Goal: Answer question/provide support: Share knowledge or assist other users

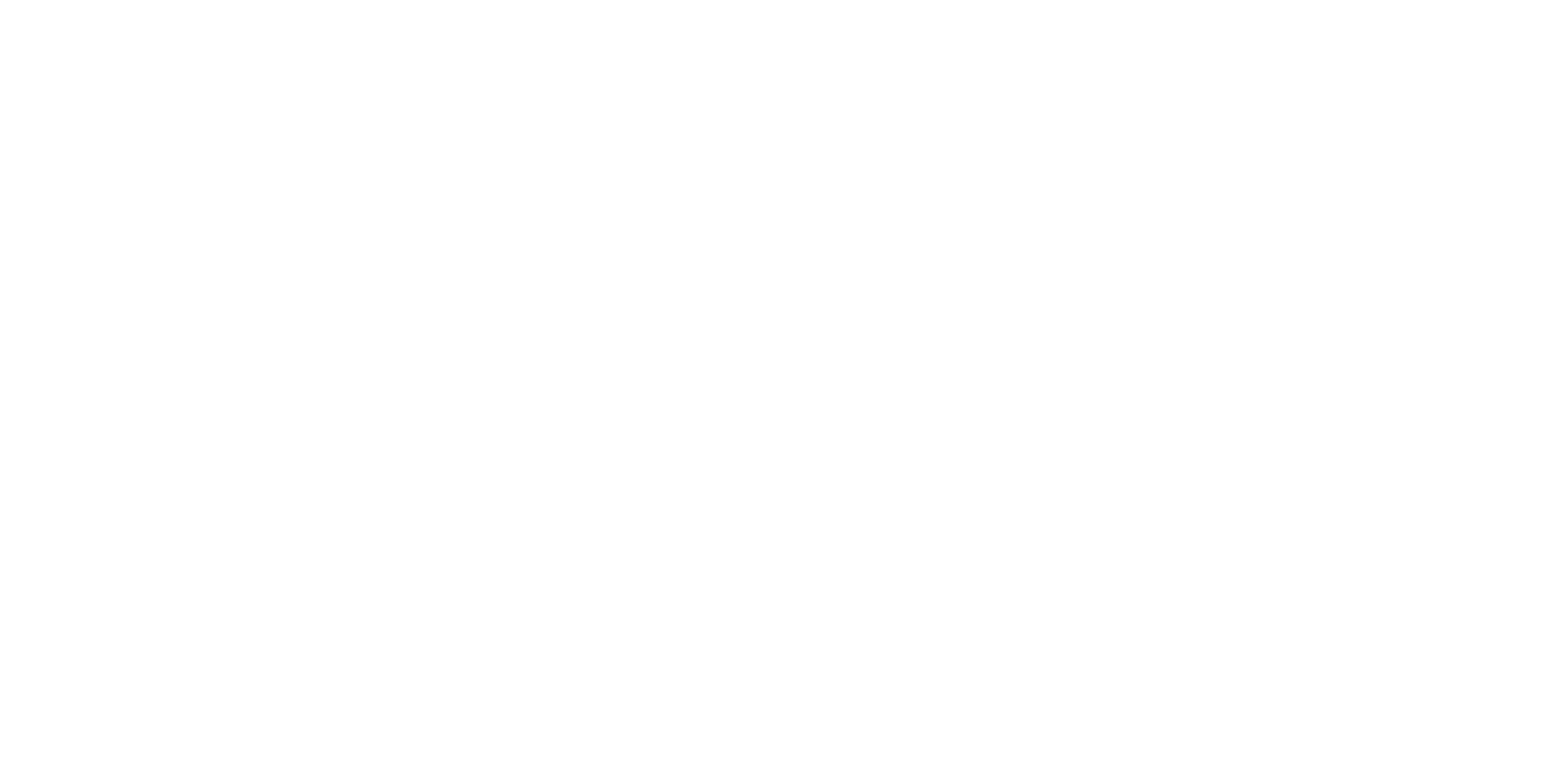
drag, startPoint x: 0, startPoint y: 0, endPoint x: 846, endPoint y: 730, distance: 1117.4
click at [846, 730] on div at bounding box center [784, 379] width 1568 height 758
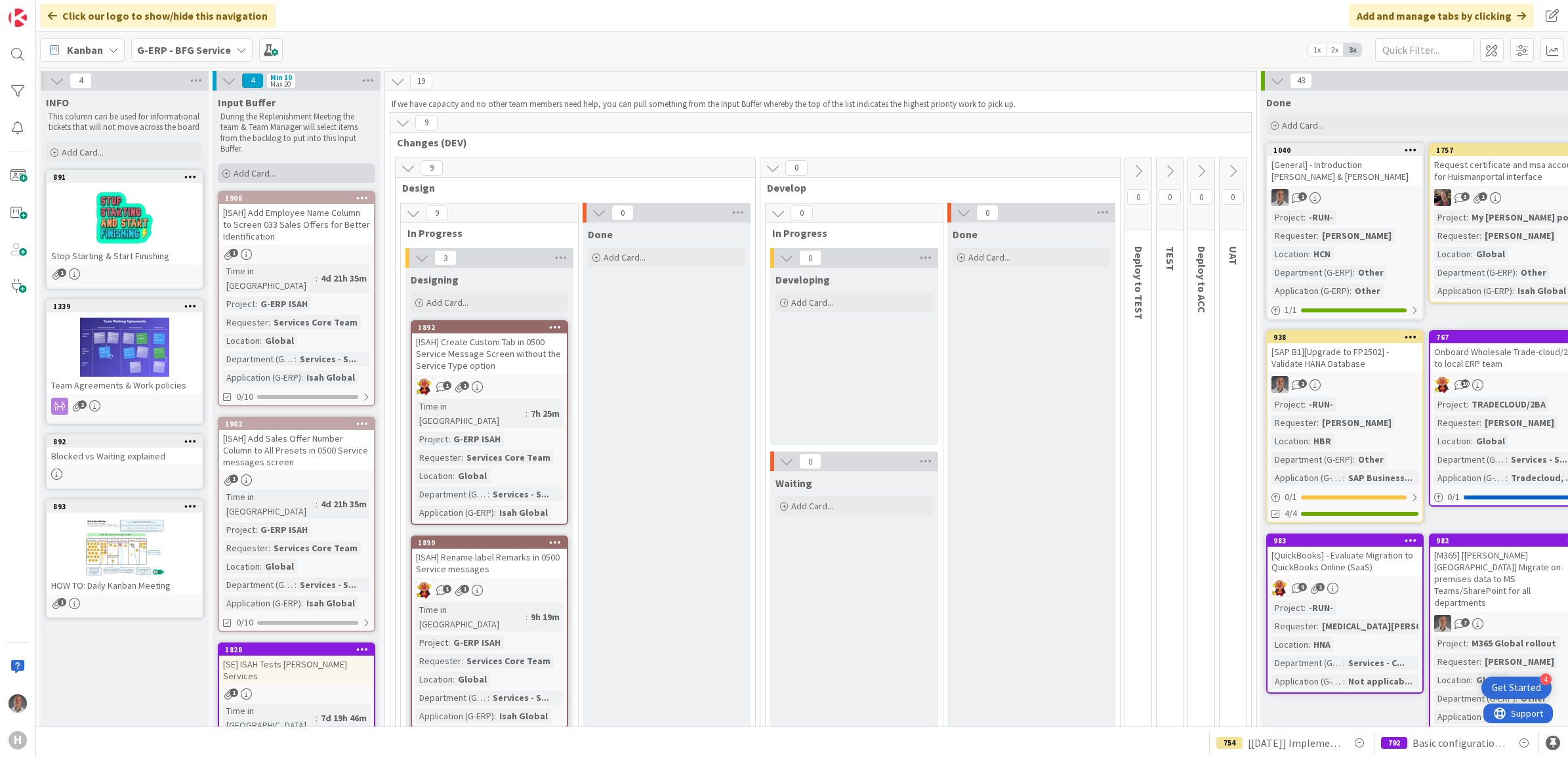
click at [247, 172] on span "Add Card..." at bounding box center [254, 173] width 42 height 12
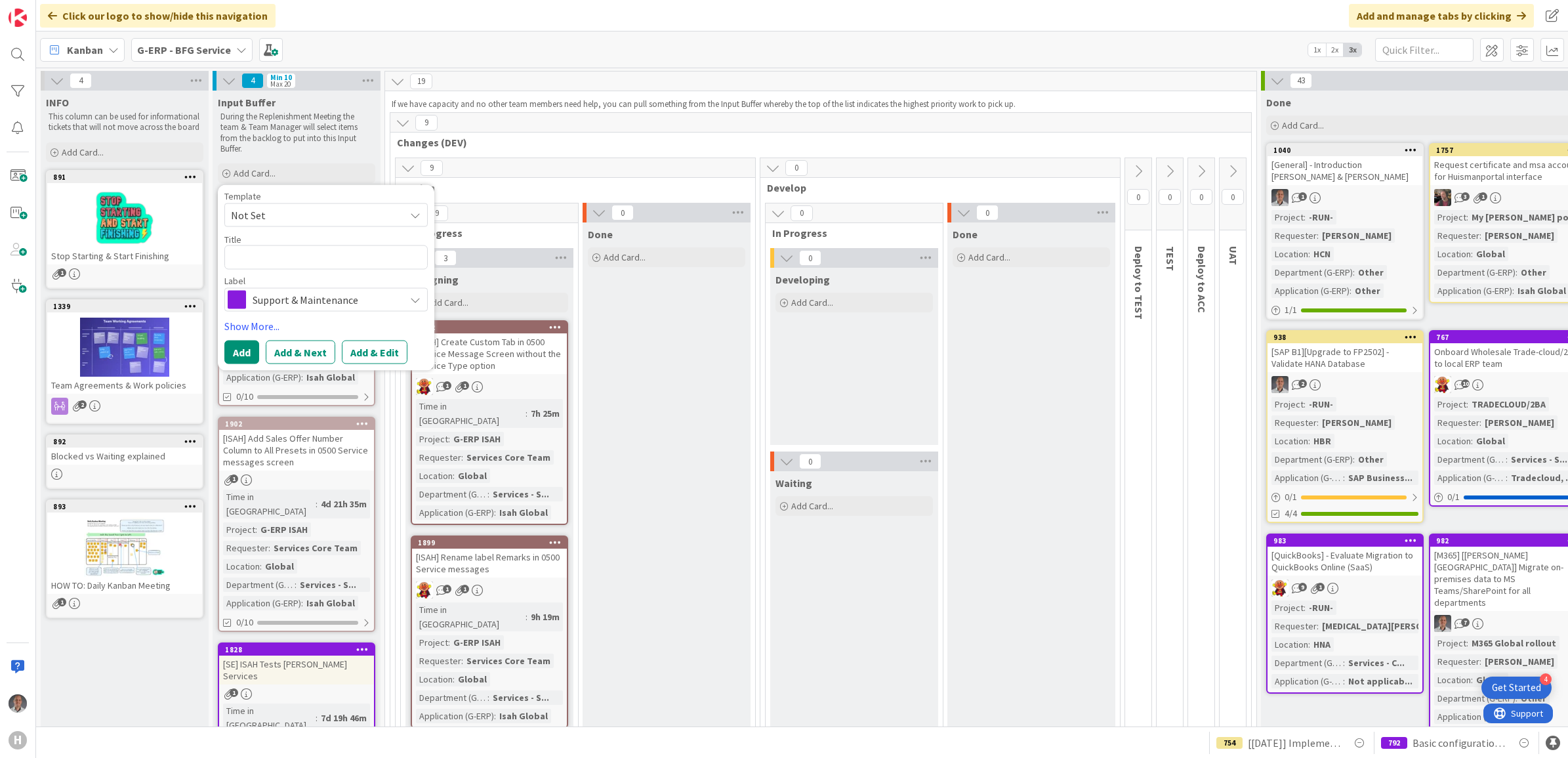
click at [317, 290] on span "Support & Maintenance" at bounding box center [325, 299] width 145 height 18
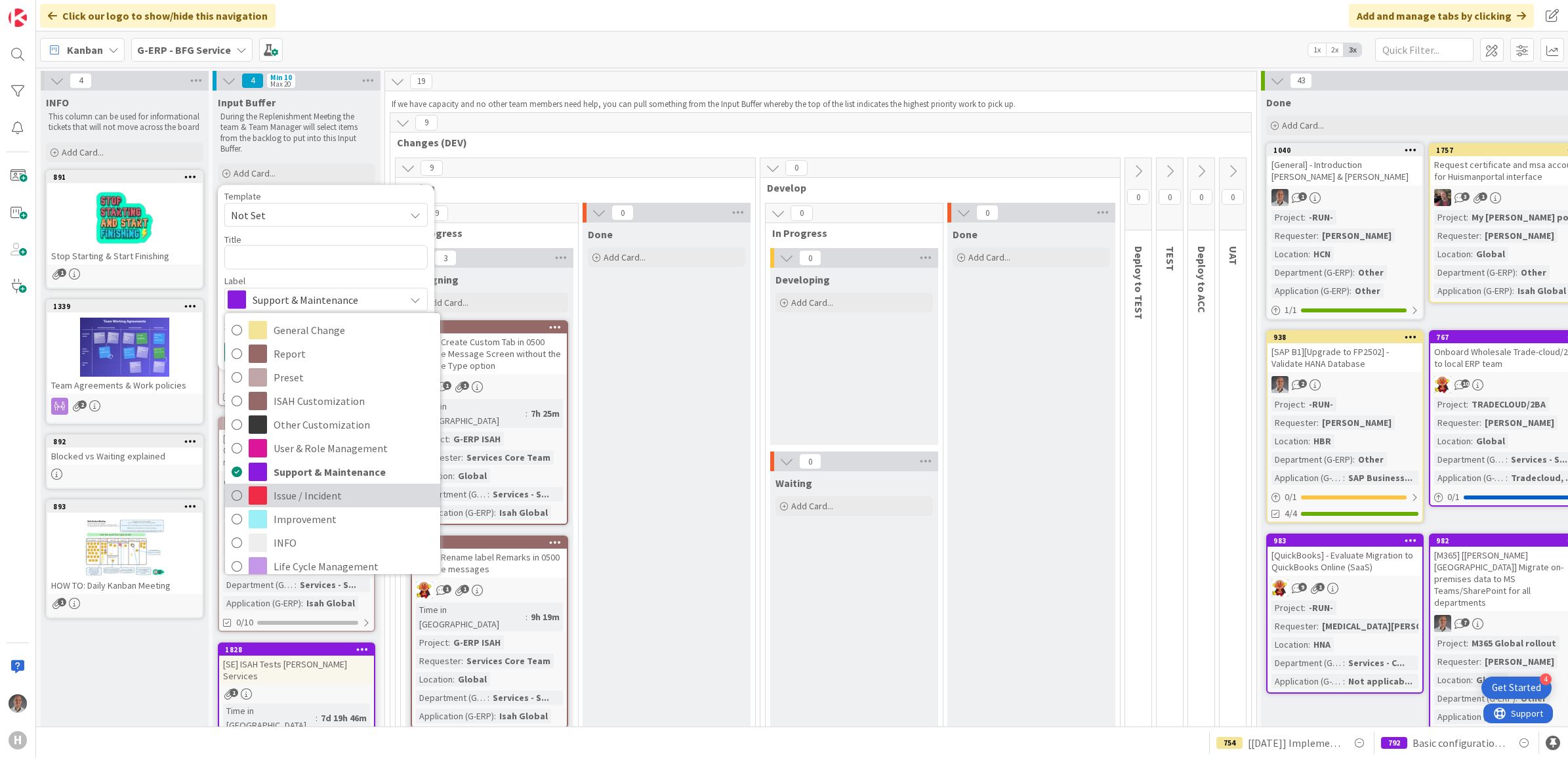
click at [297, 491] on span "Issue / Incident" at bounding box center [353, 495] width 160 height 20
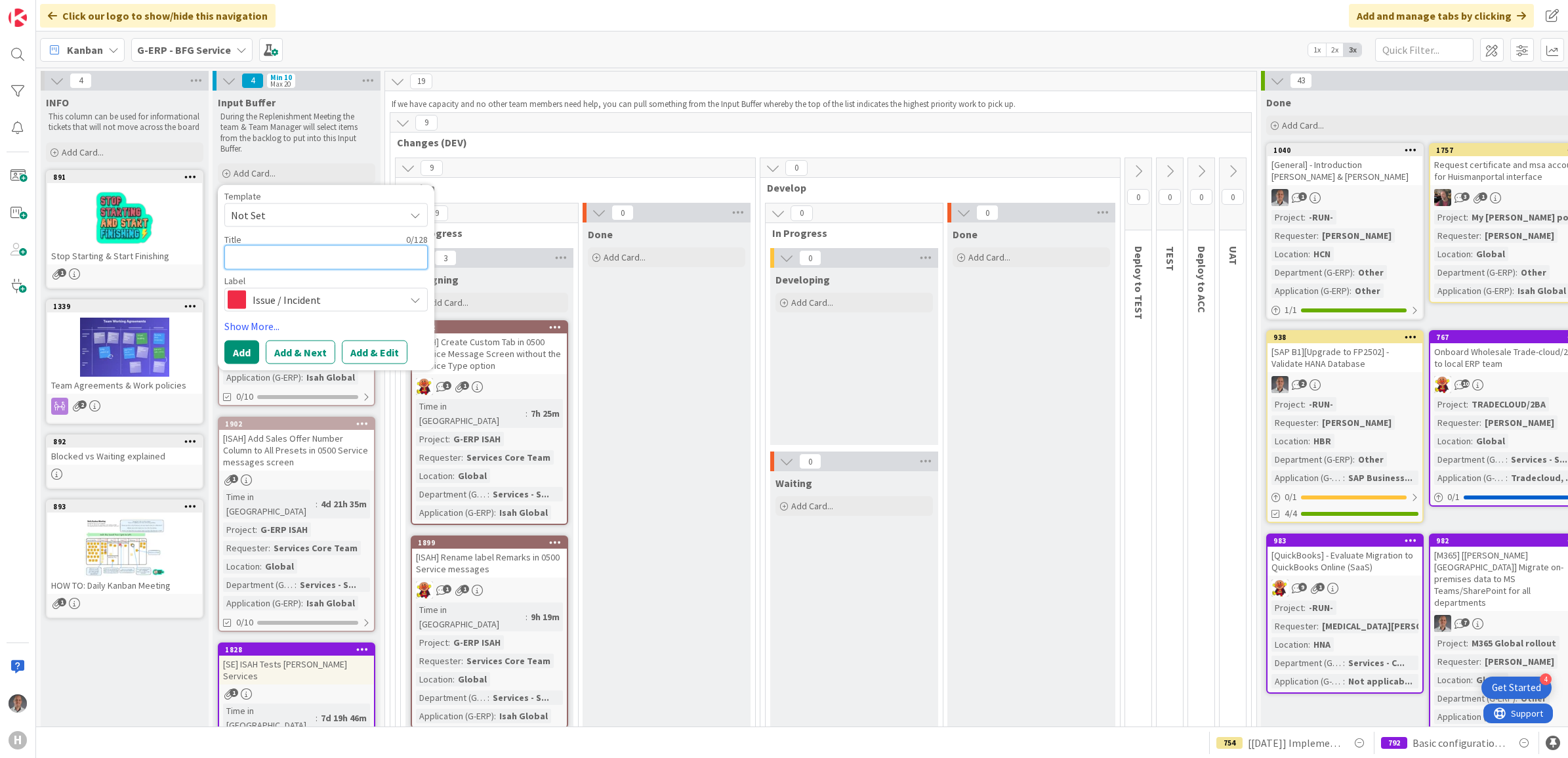
click at [274, 254] on textarea at bounding box center [326, 257] width 203 height 25
type textarea "x"
type textarea "["
type textarea "x"
type textarea "[S"
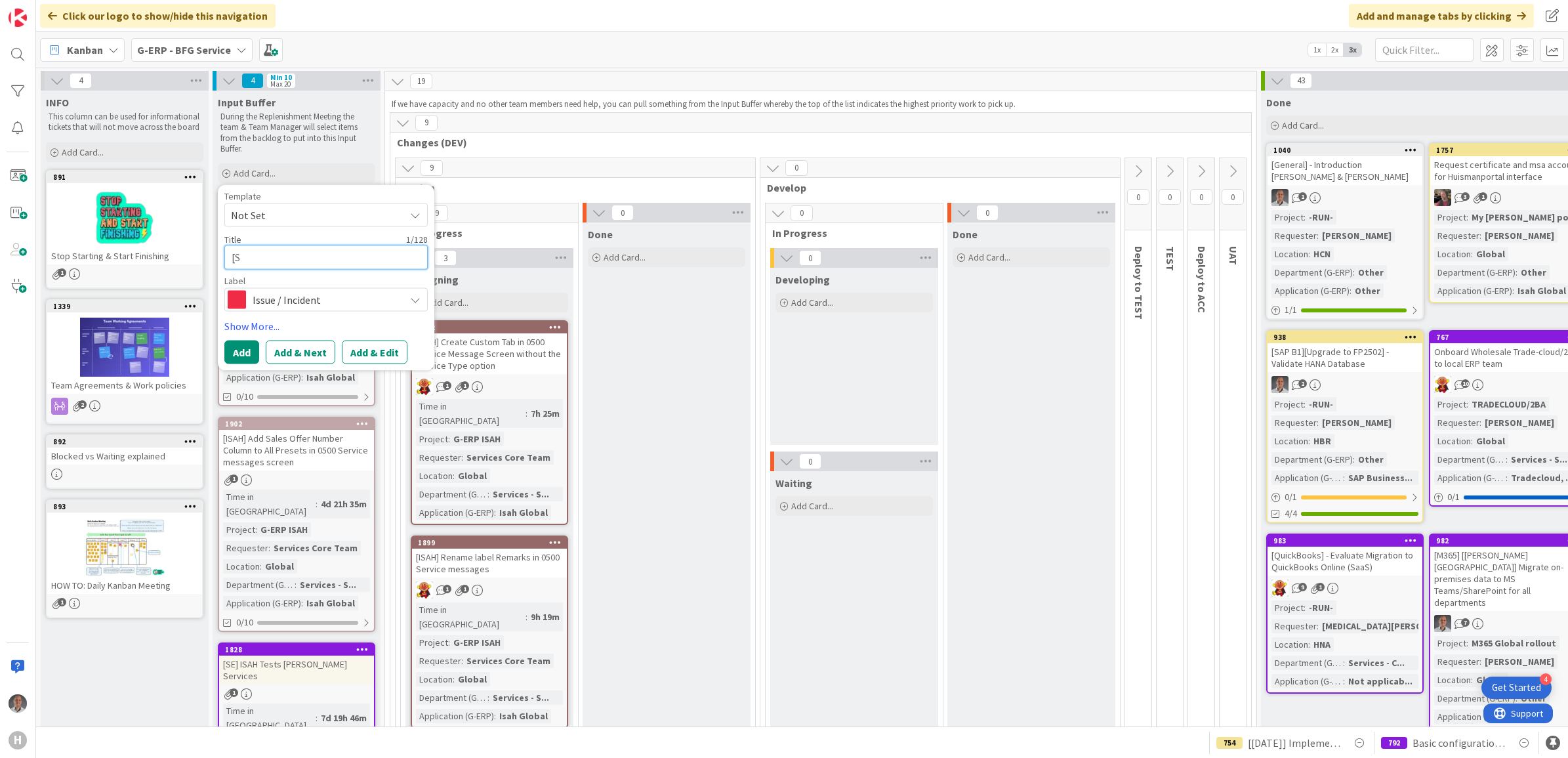
type textarea "x"
type textarea "[SAP"
type textarea "x"
type textarea "[SAP"
type textarea "x"
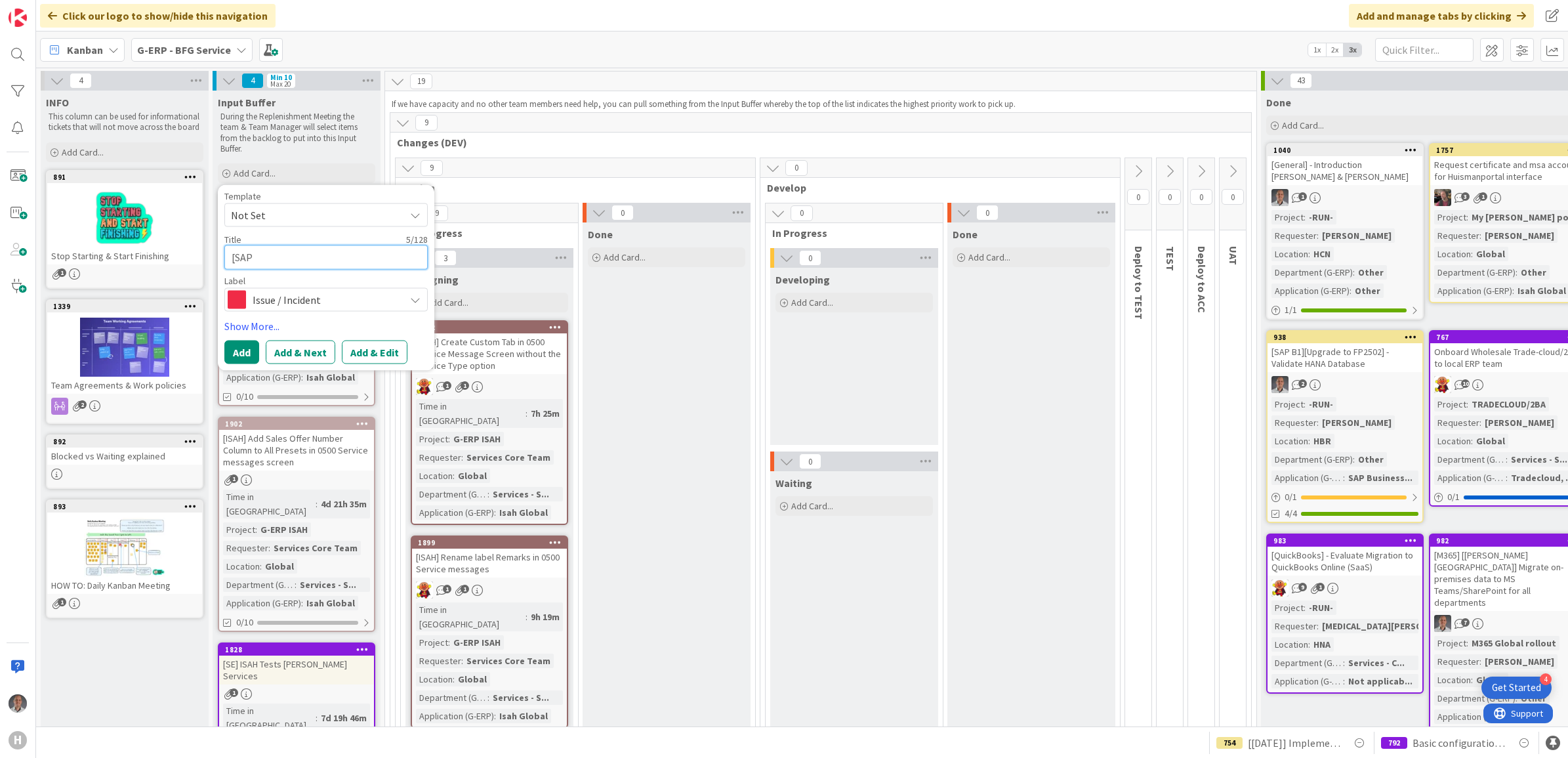
type textarea "[SAP B"
type textarea "x"
type textarea "[SAP B1"
type textarea "x"
type textarea "[SAP B1]"
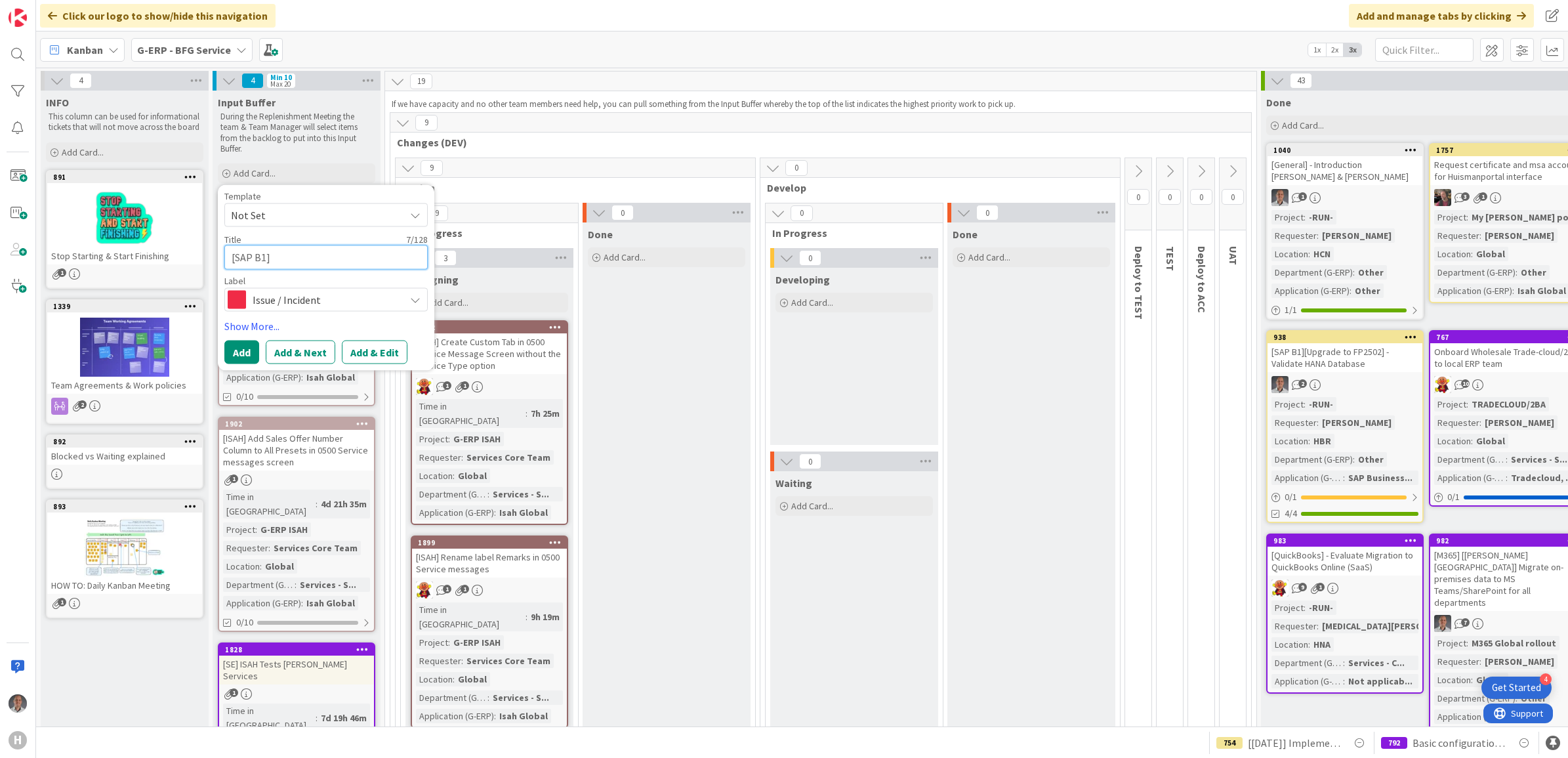
type textarea "x"
type textarea "[SAP B1]"
type textarea "x"
type textarea "[SAP B1] I"
type textarea "x"
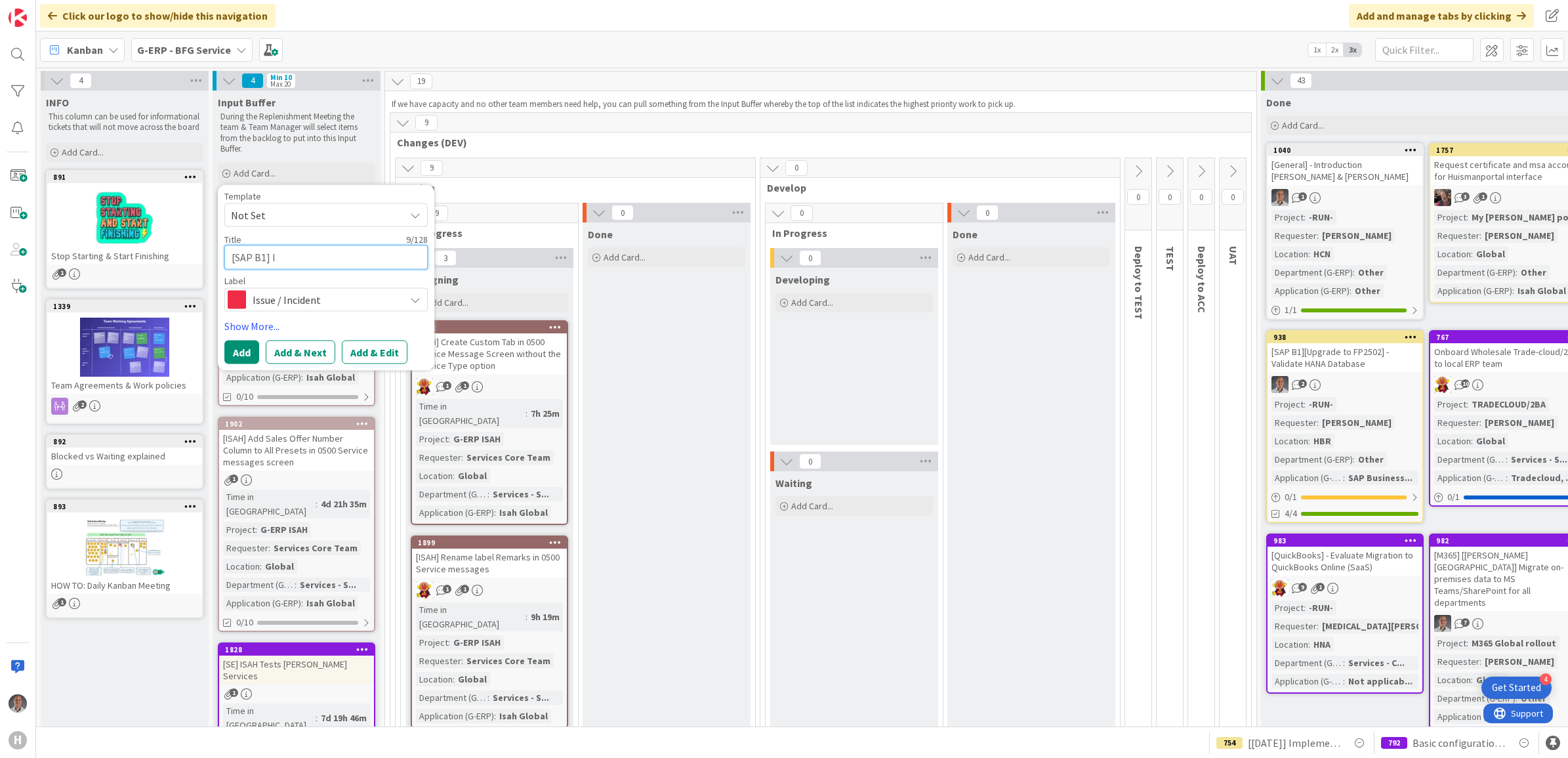
type textarea "[SAP B1] In"
type textarea "x"
type textarea "[SAP B1] Inv"
type textarea "x"
type textarea "[SAP B1] Invo"
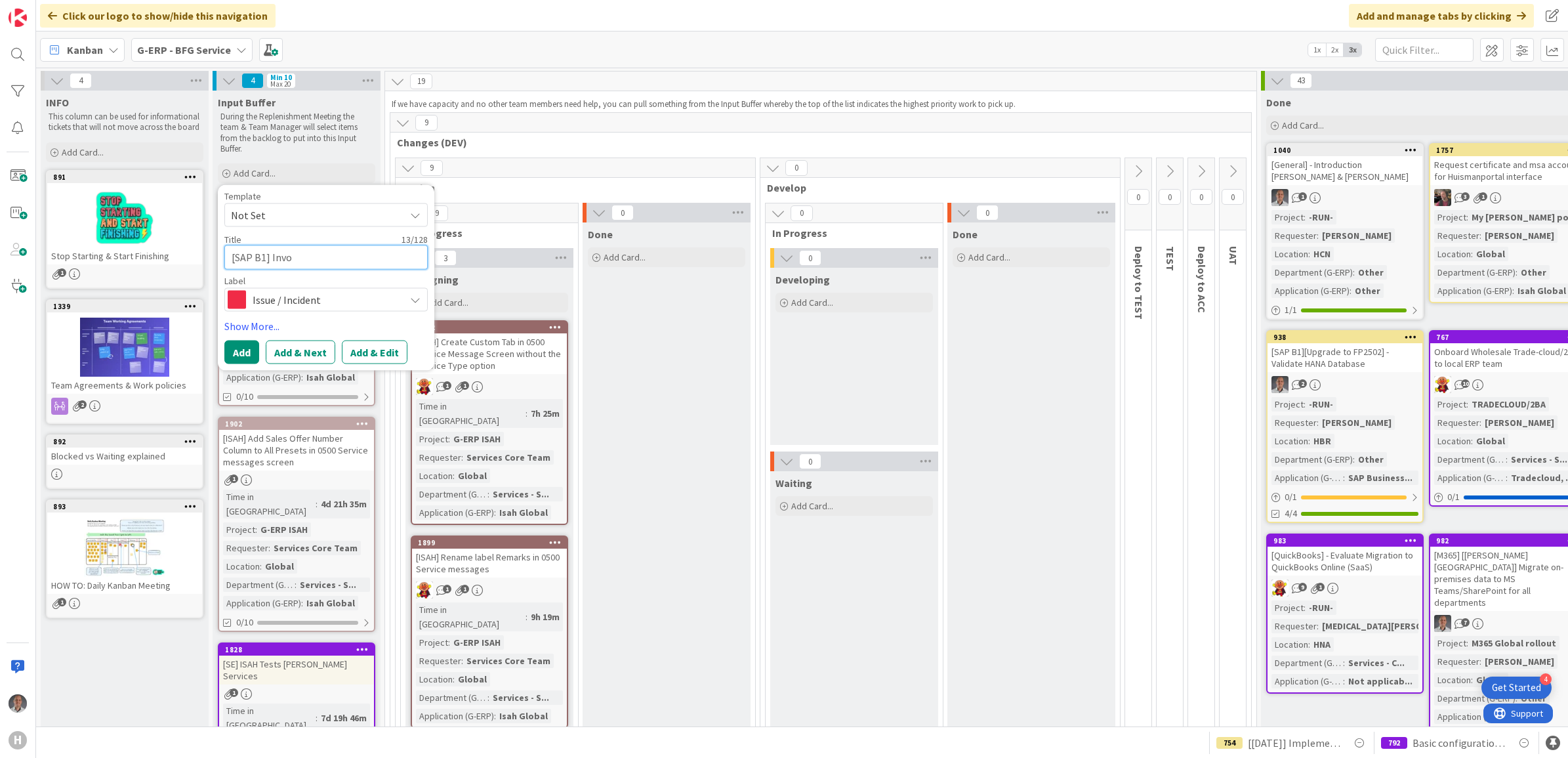
type textarea "x"
type textarea "[SAP B1] Invoi"
type textarea "x"
type textarea "[SAP B1] Invoic"
type textarea "x"
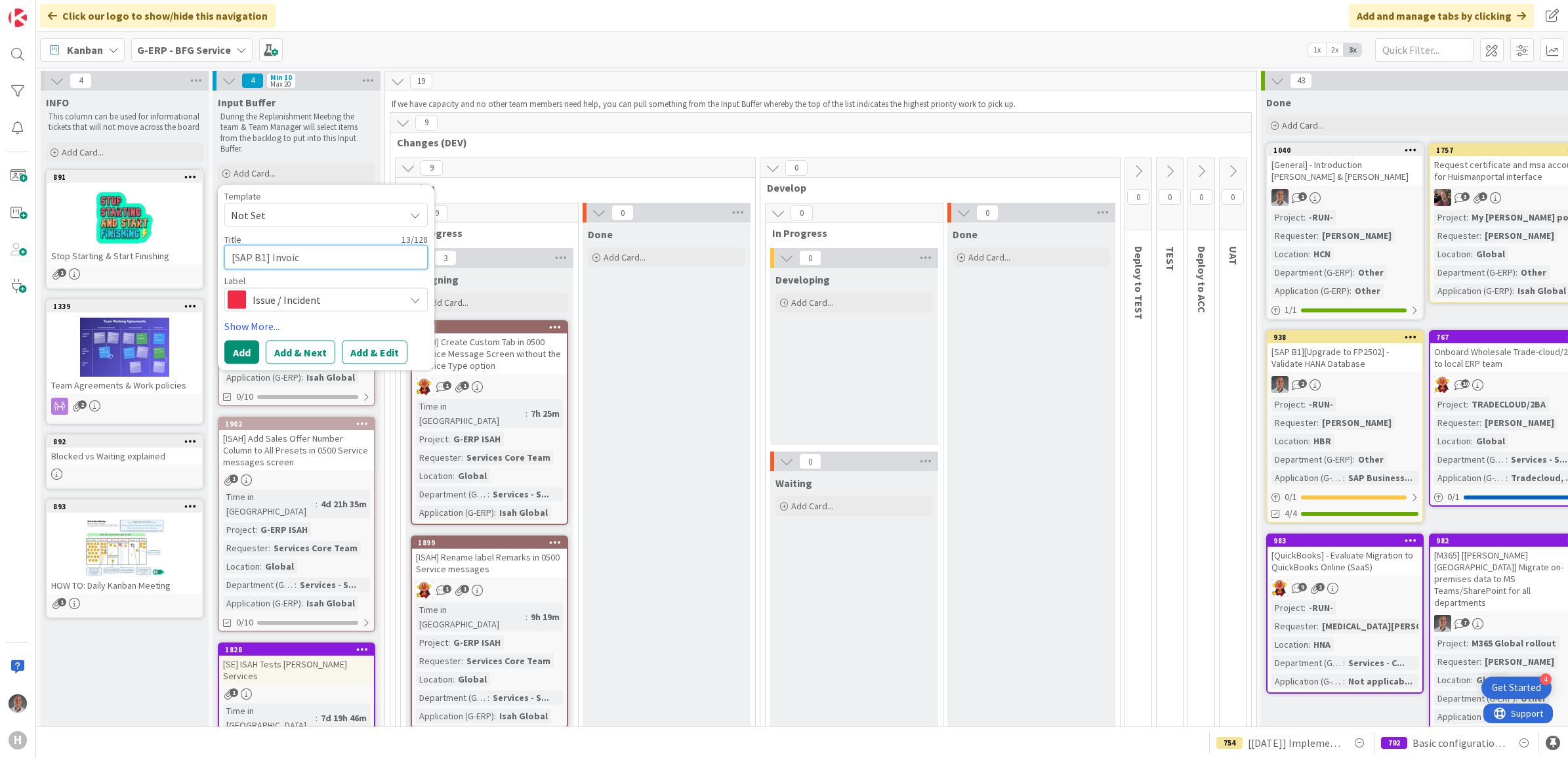
type textarea "[SAP B1] Invoice"
type textarea "x"
type textarea "[SAP B1] Invoice"
type textarea "x"
type textarea "[SAP B1] Invoice V"
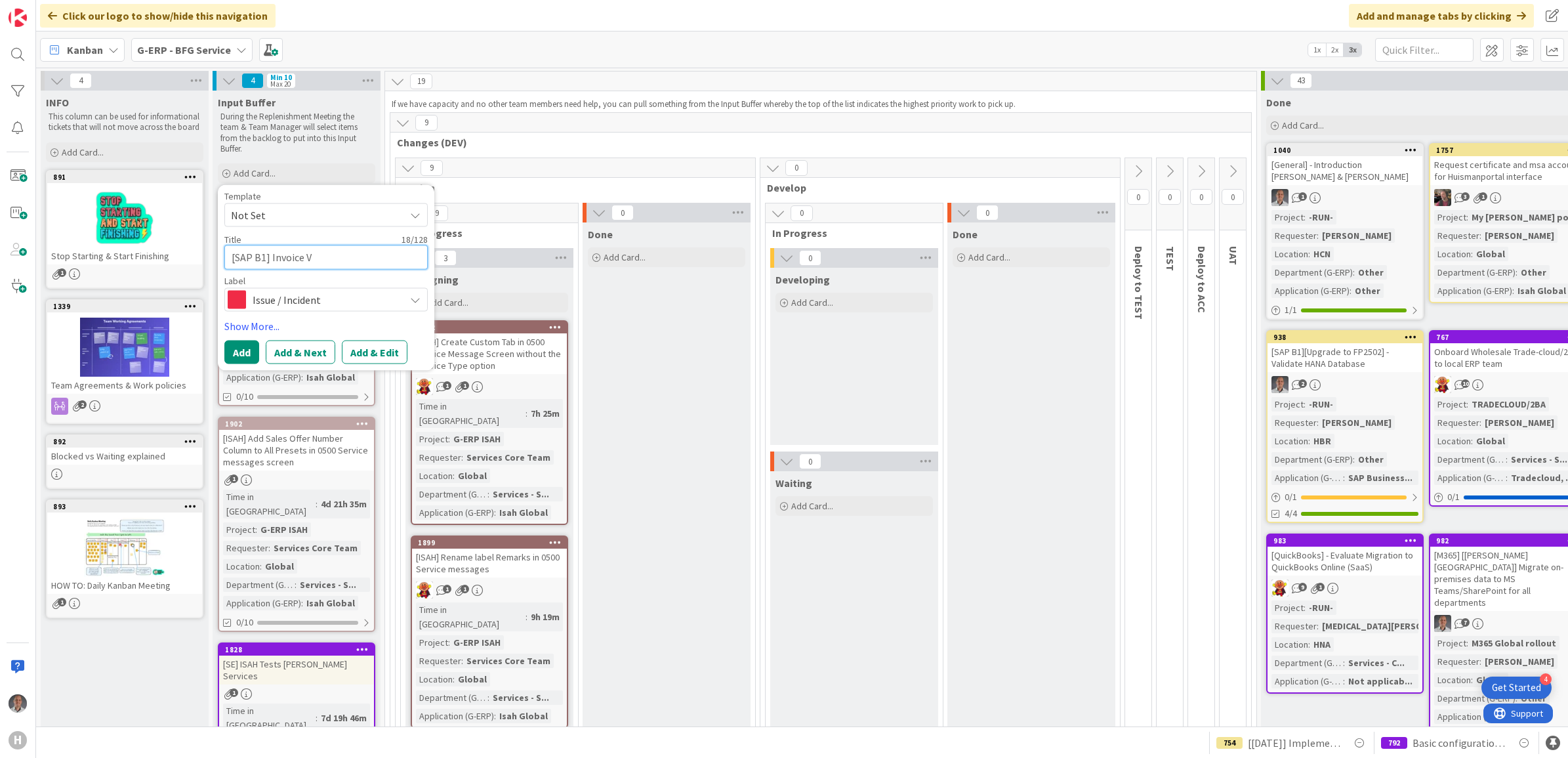
type textarea "x"
type textarea "[SAP B1] Invoice Va"
type textarea "x"
type textarea "[SAP B1] Invoice Val"
type textarea "x"
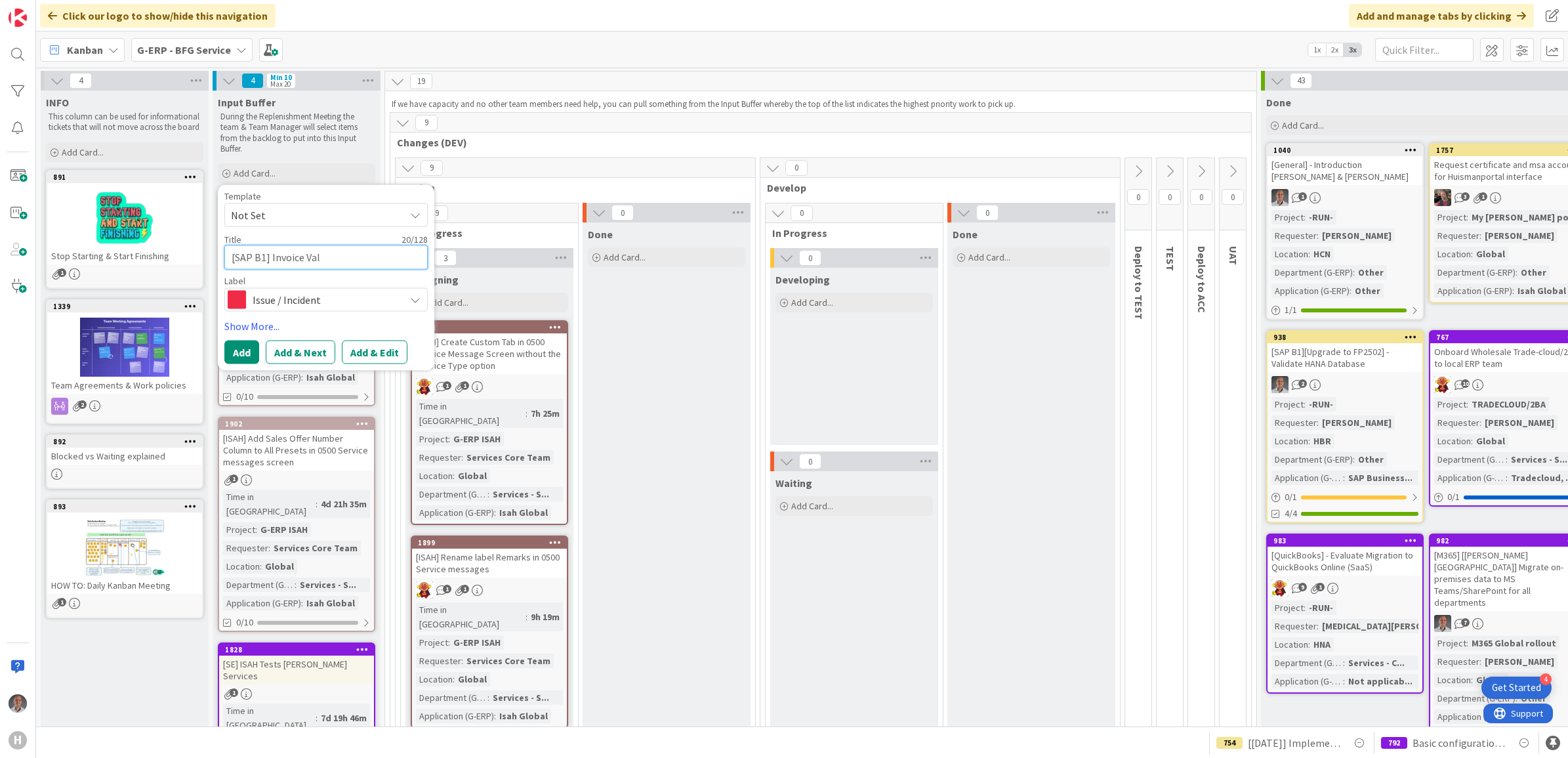
type textarea "[SAP B1] Invoice Valu"
type textarea "x"
type textarea "[SAP B1] Invoice Value"
type textarea "x"
type textarea "[SAP B1] Invoice Value"
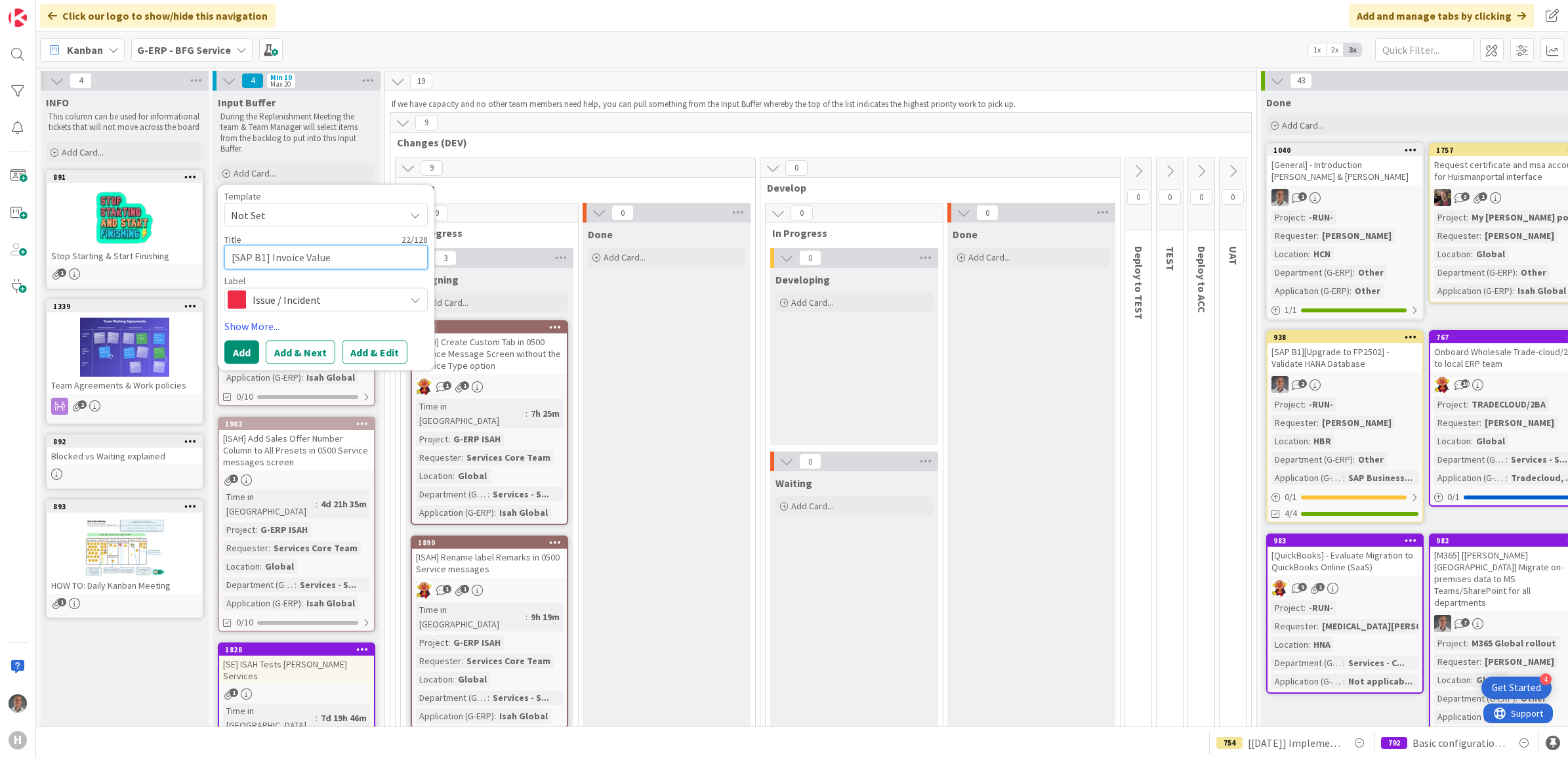
type textarea "x"
type textarea "[SAP B1] Invoice Value d"
type textarea "x"
type textarea "[SAP B1] Invoice Value di"
type textarea "x"
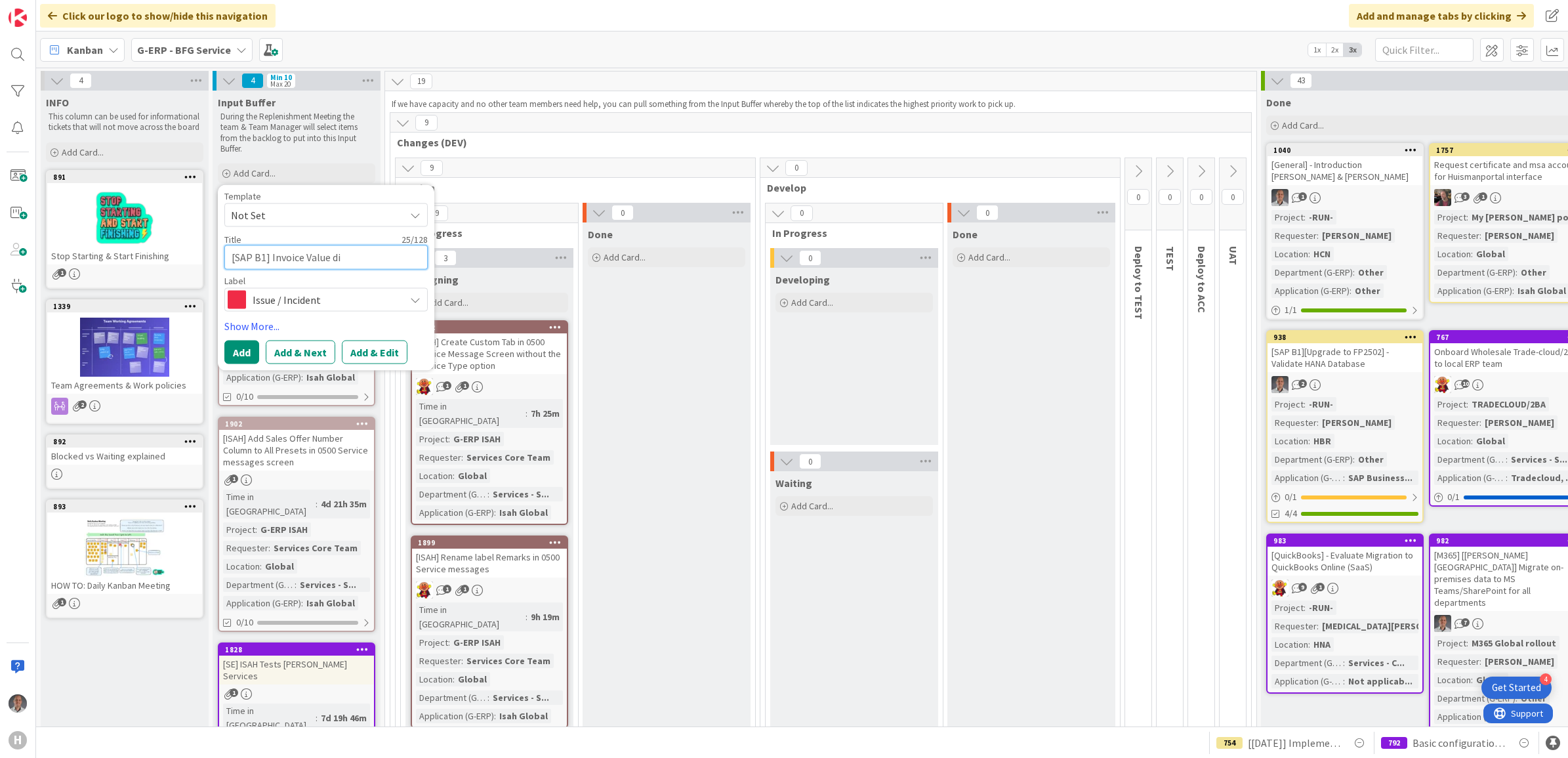
type textarea "[SAP B1] Invoice Value dif"
type textarea "x"
type textarea "[SAP B1] Invoice Value diff"
type textarea "x"
type textarea "[SAP B1] Invoice Value diffe"
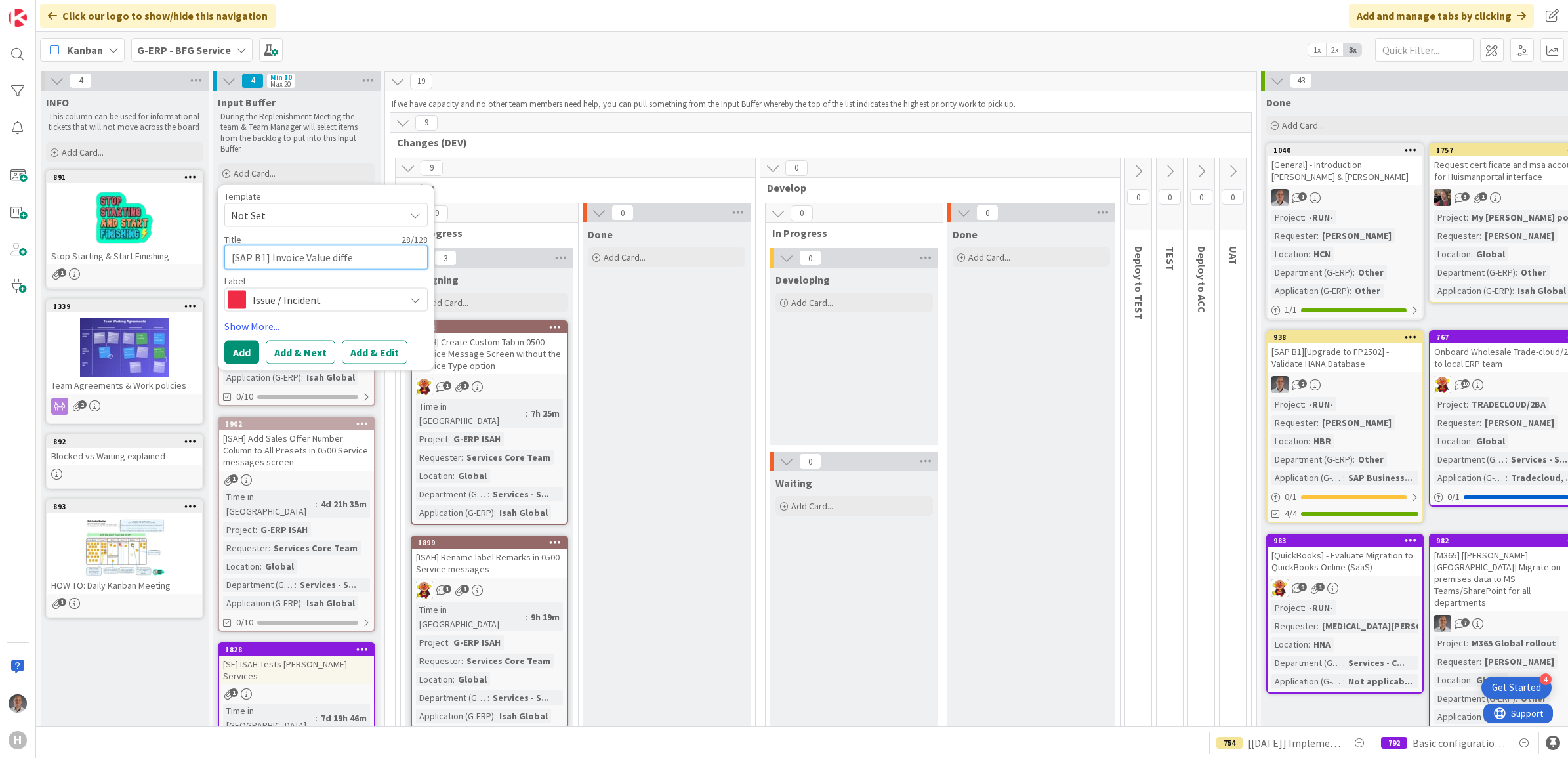
type textarea "x"
type textarea "[SAP B1] Invoice Value differ"
type textarea "x"
type textarea "[SAP B1] Invoice Value differe"
type textarea "x"
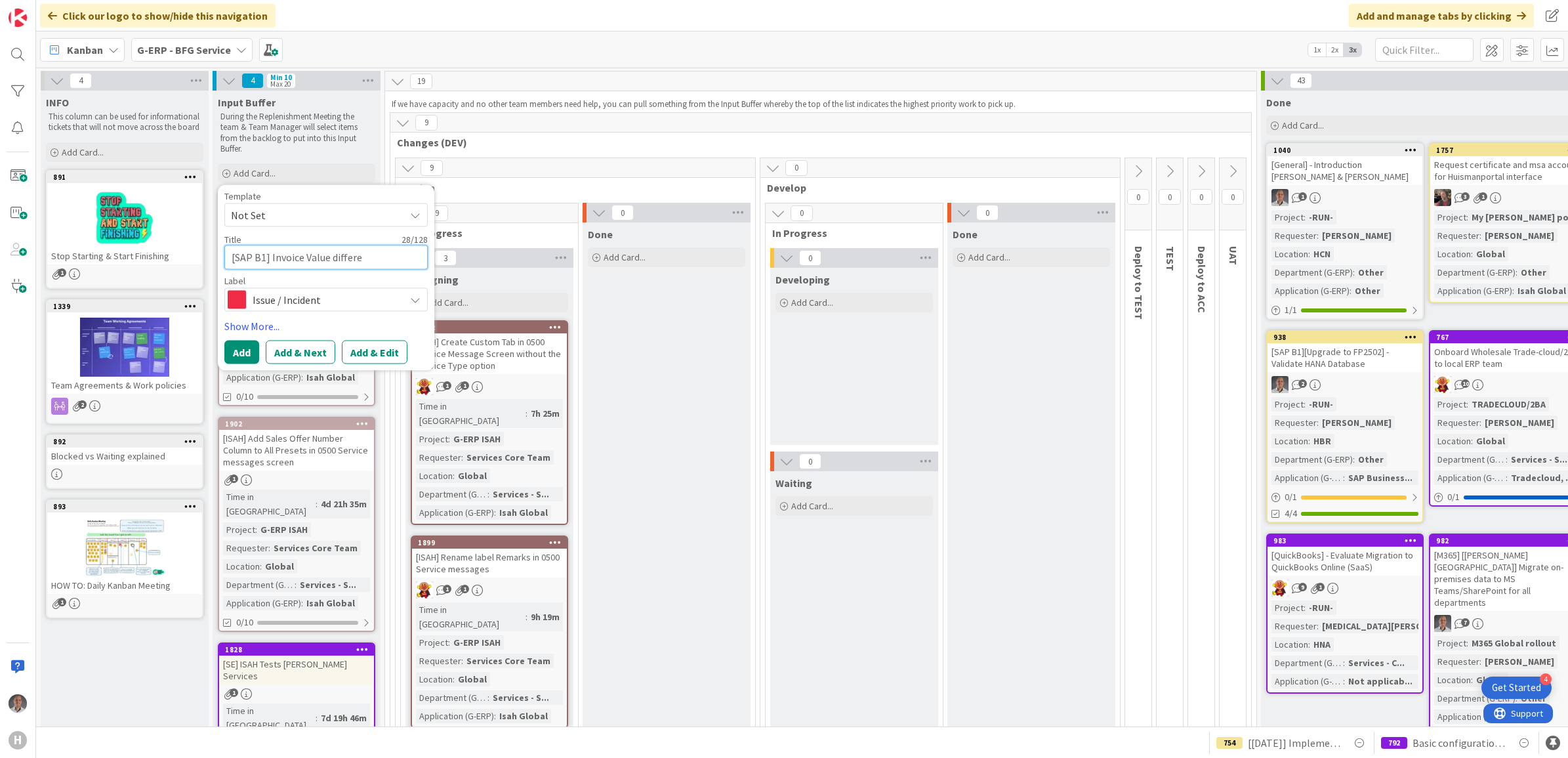
type textarea "[SAP B1] Invoice Value differen"
type textarea "x"
type textarea "[SAP B1] Invoice Value different"
type textarea "x"
type textarea "[SAP B1] Invoice Value different"
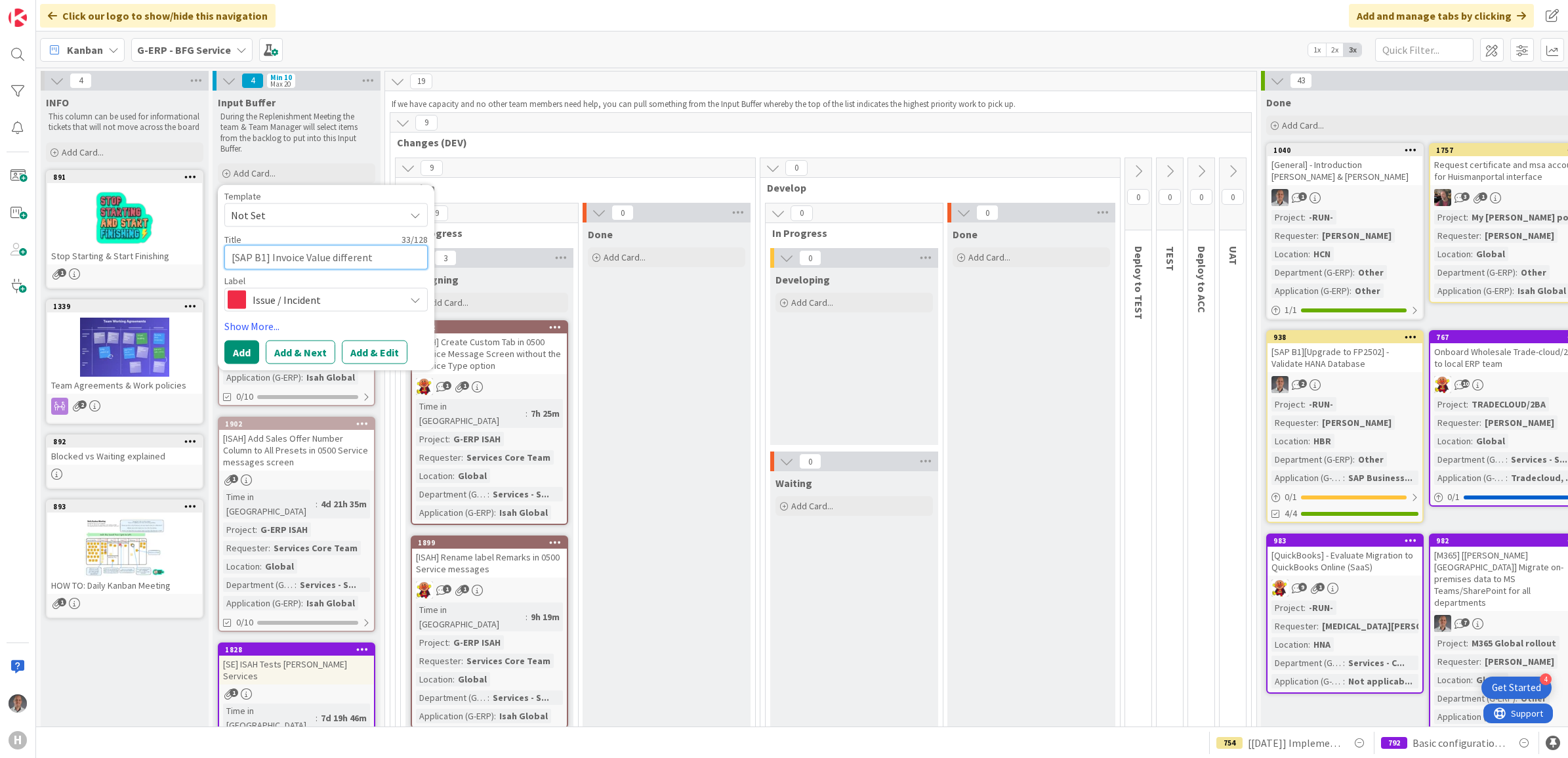
type textarea "x"
type textarea "[SAP B1] Invoice Value different t"
type textarea "x"
type textarea "[SAP B1] Invoice Value different th"
type textarea "x"
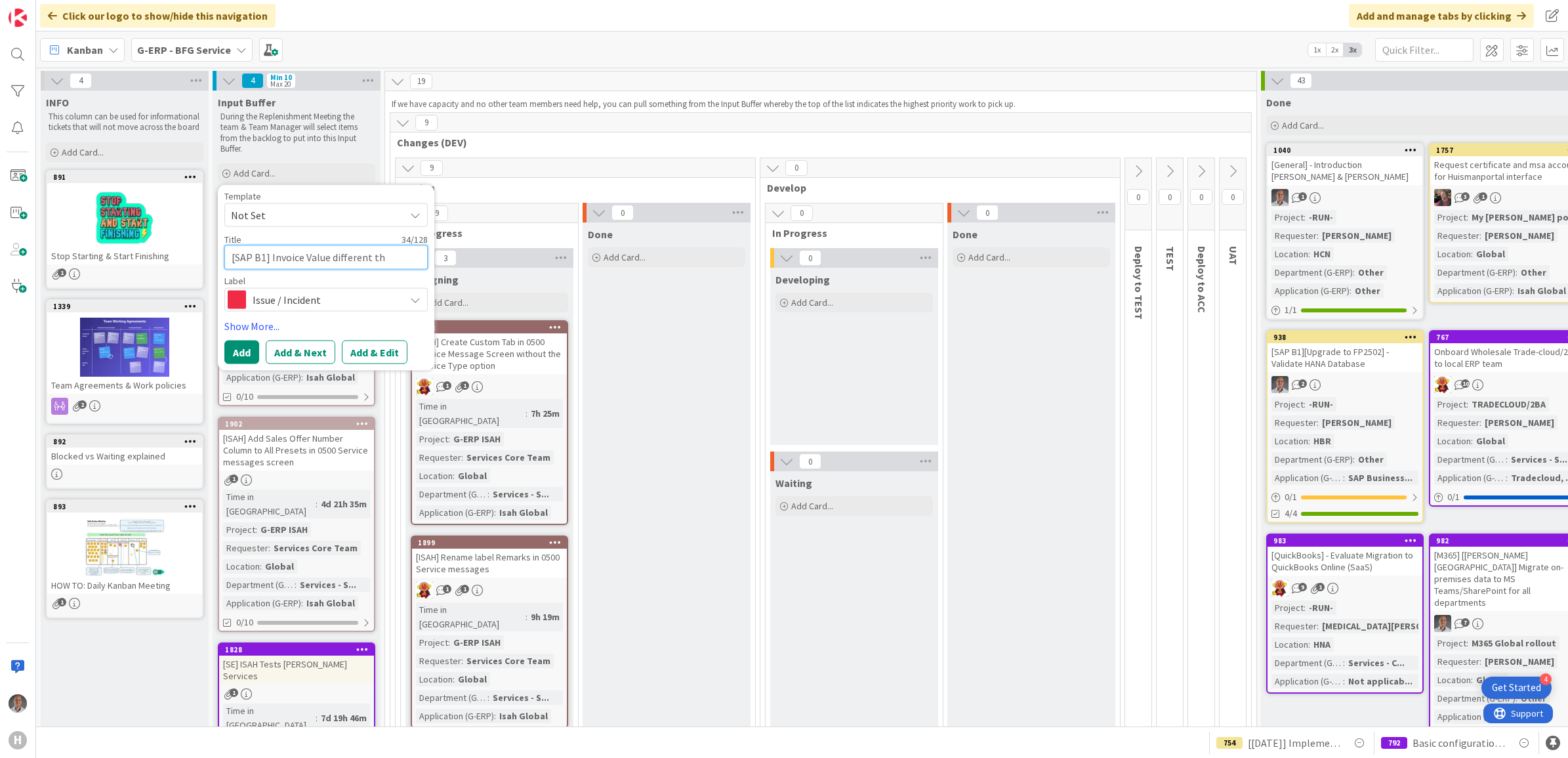
type textarea "[SAP B1] Invoice Value different tha"
type textarea "x"
type textarea "[SAP B1] Invoice Value different than"
type textarea "x"
type textarea "[SAP B1] Invoice Value different than"
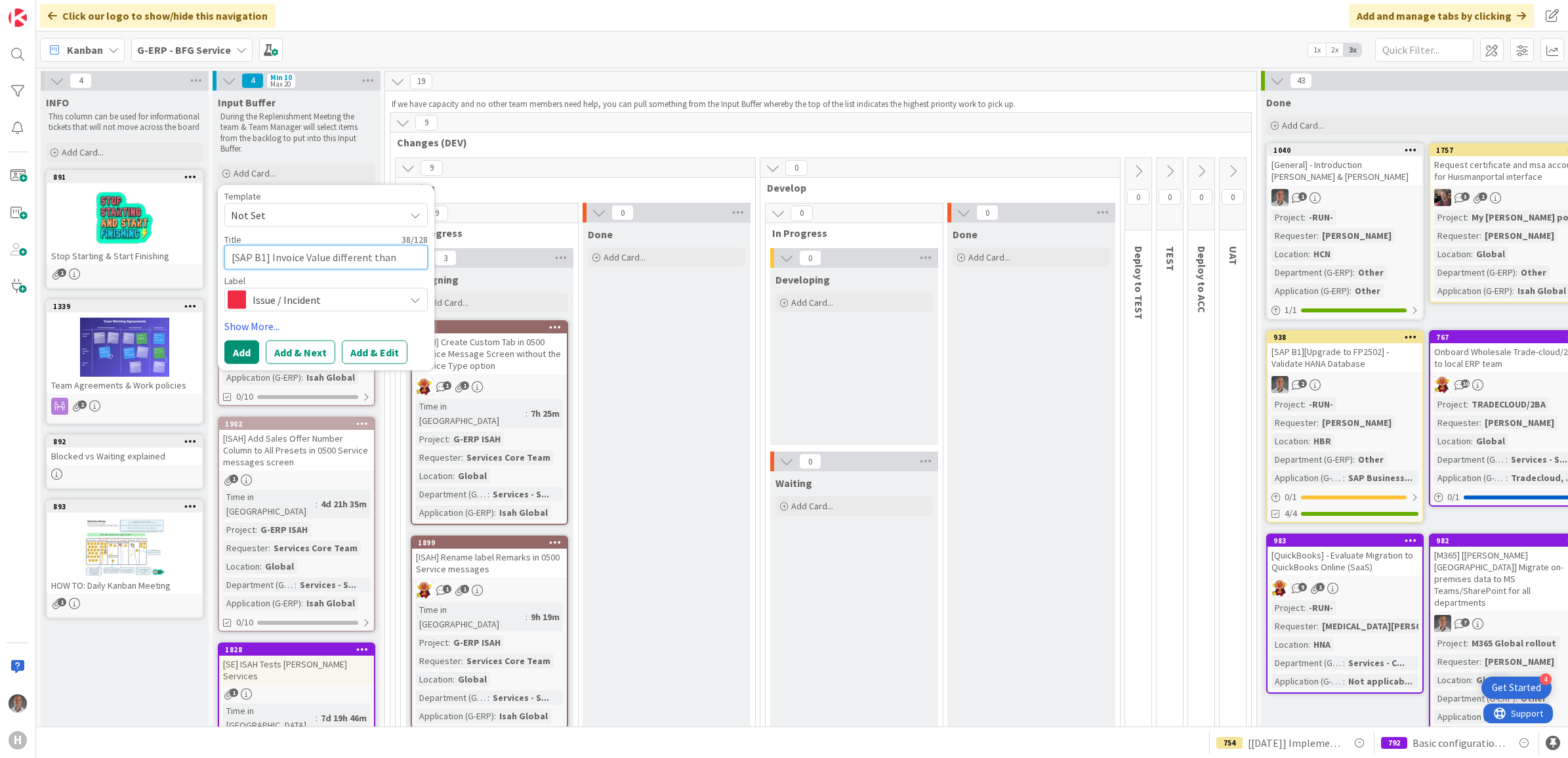
type textarea "x"
type textarea "[SAP B1] Invoice Value different than P"
type textarea "x"
type textarea "[SAP B1] Invoice Value different than Pr"
type textarea "x"
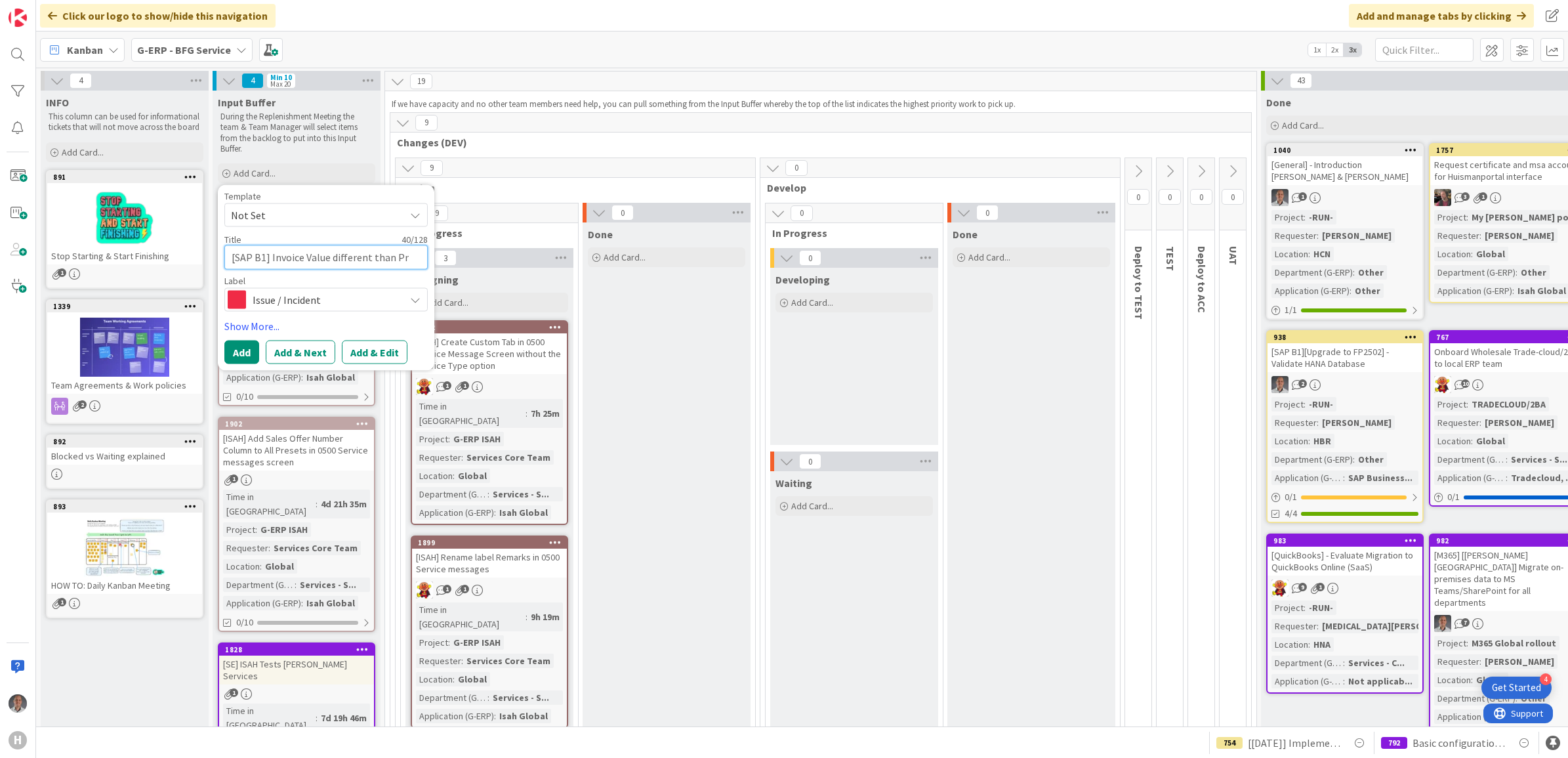
type textarea "[SAP B1] Invoice Value different than Pro"
type textarea "x"
type textarea "[SAP B1] Invoice Value different than Prod"
type textarea "x"
type textarea "[SAP B1] Invoice Value different than Produ"
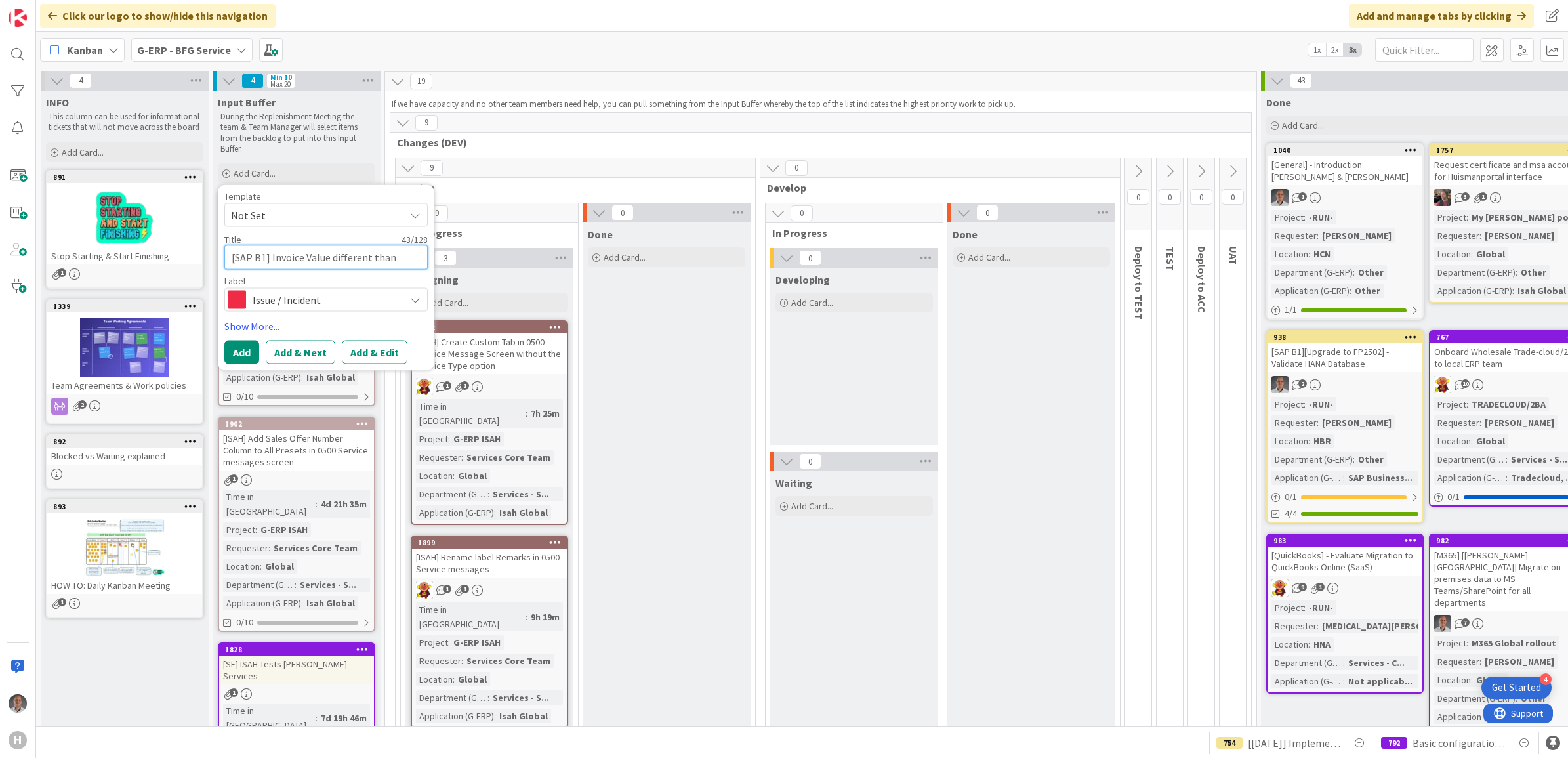
type textarea "x"
type textarea "[SAP B1] Invoice Value different than Produc"
type textarea "x"
type textarea "[SAP B1] Invoice Value different than Product"
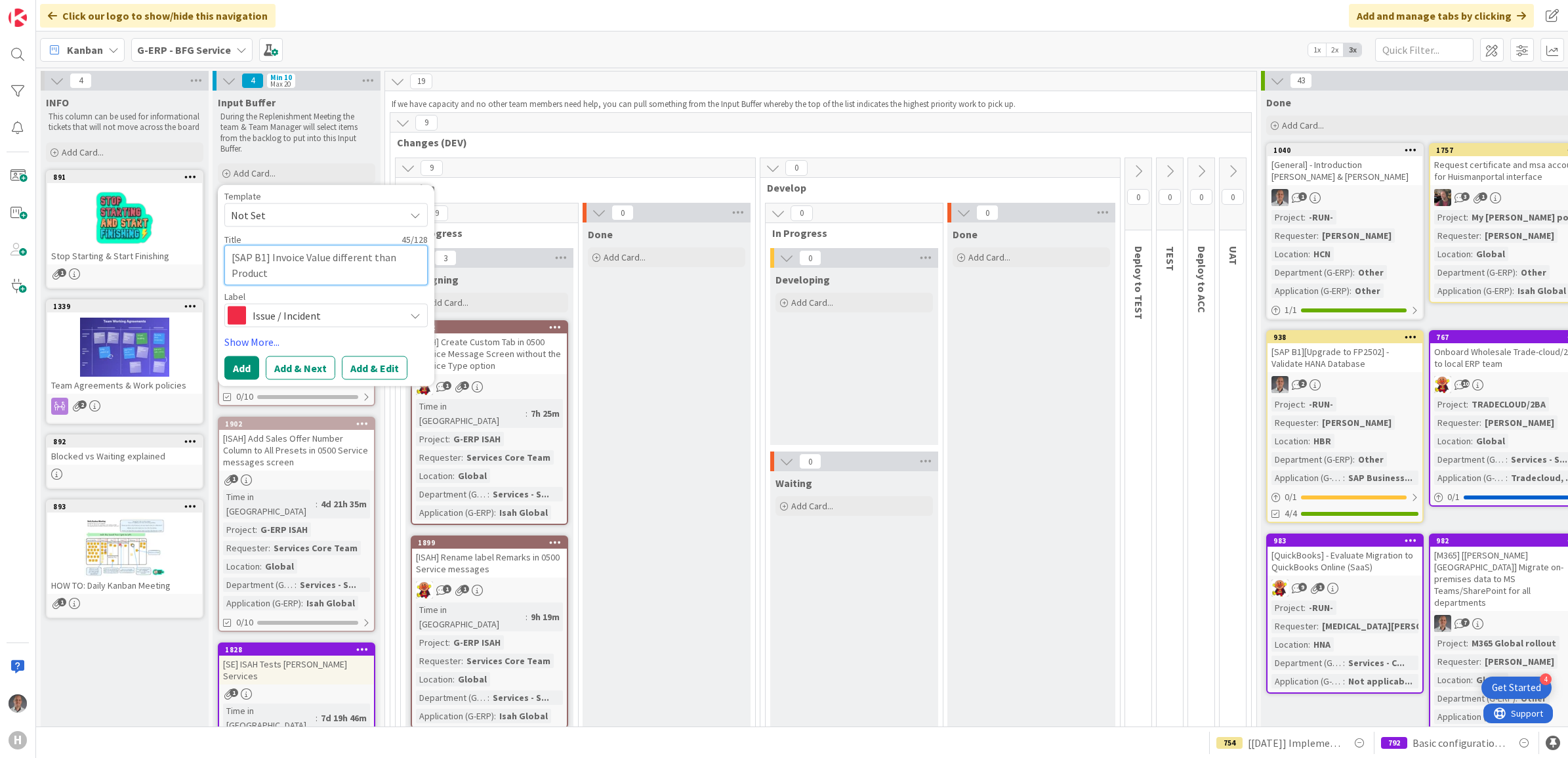
type textarea "x"
type textarea "[SAP B1] Invoice Value different than Product"
type textarea "x"
type textarea "[SAP B1] Invoice Value different than Product V"
type textarea "x"
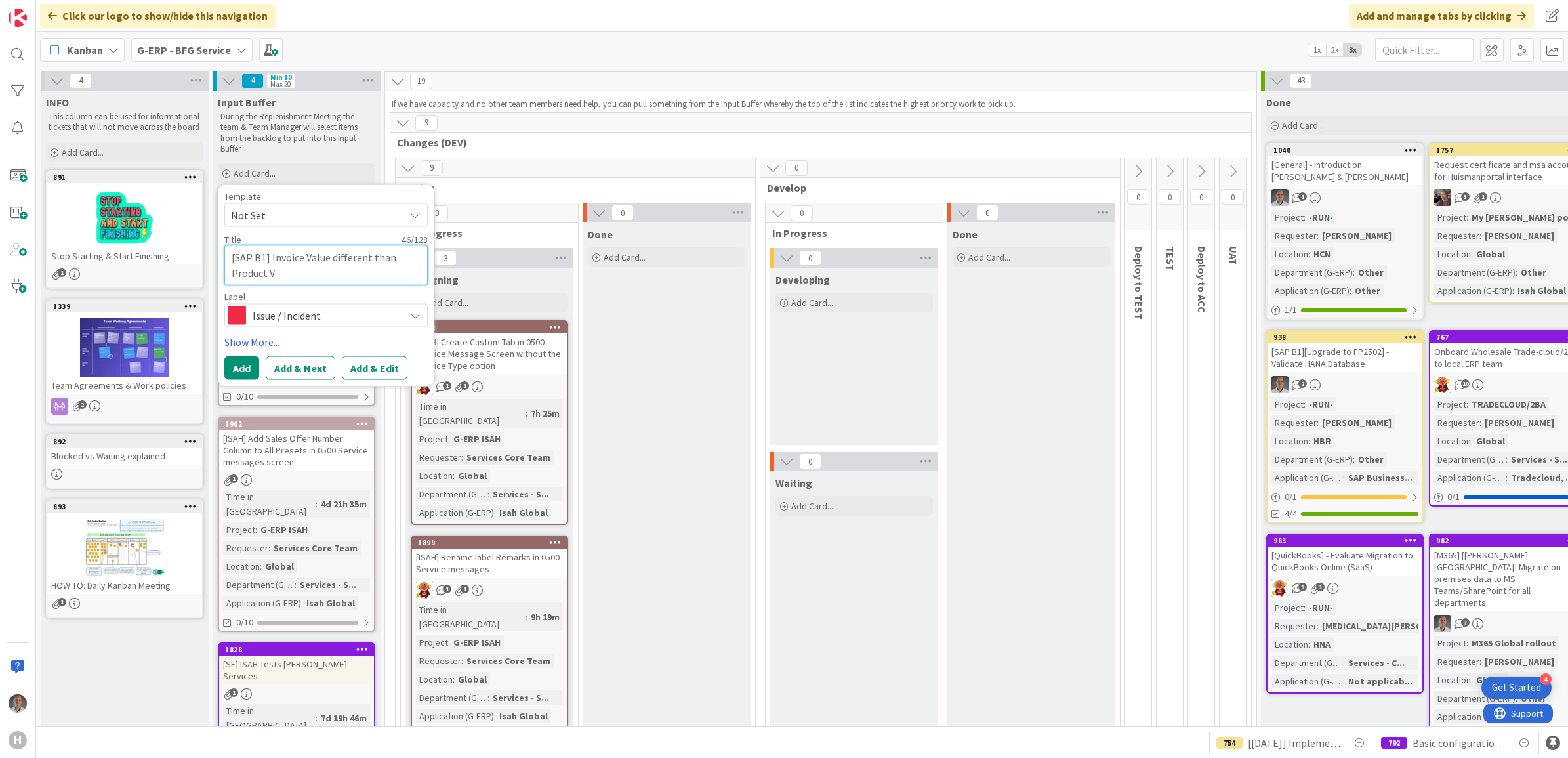
type textarea "[SAP B1] Invoice Value different than Product Va"
type textarea "x"
type textarea "[SAP B1] Invoice Value different than Product Val"
type textarea "x"
type textarea "[SAP B1] Invoice Value different than Product Valu"
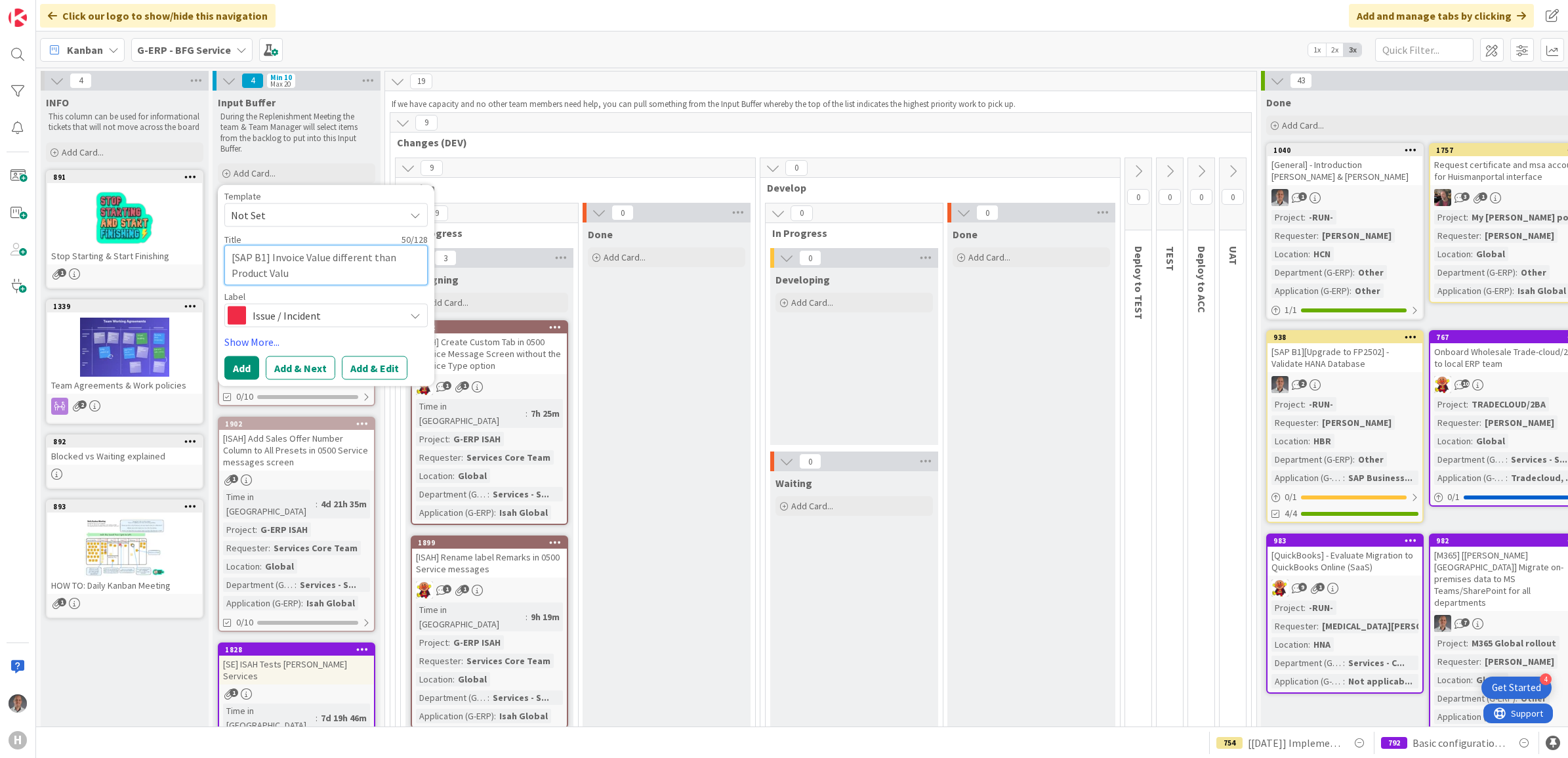
type textarea "x"
type textarea "[SAP B1] Invoice Value different than Product Value"
click at [368, 362] on button "Add & Edit" at bounding box center [374, 368] width 66 height 24
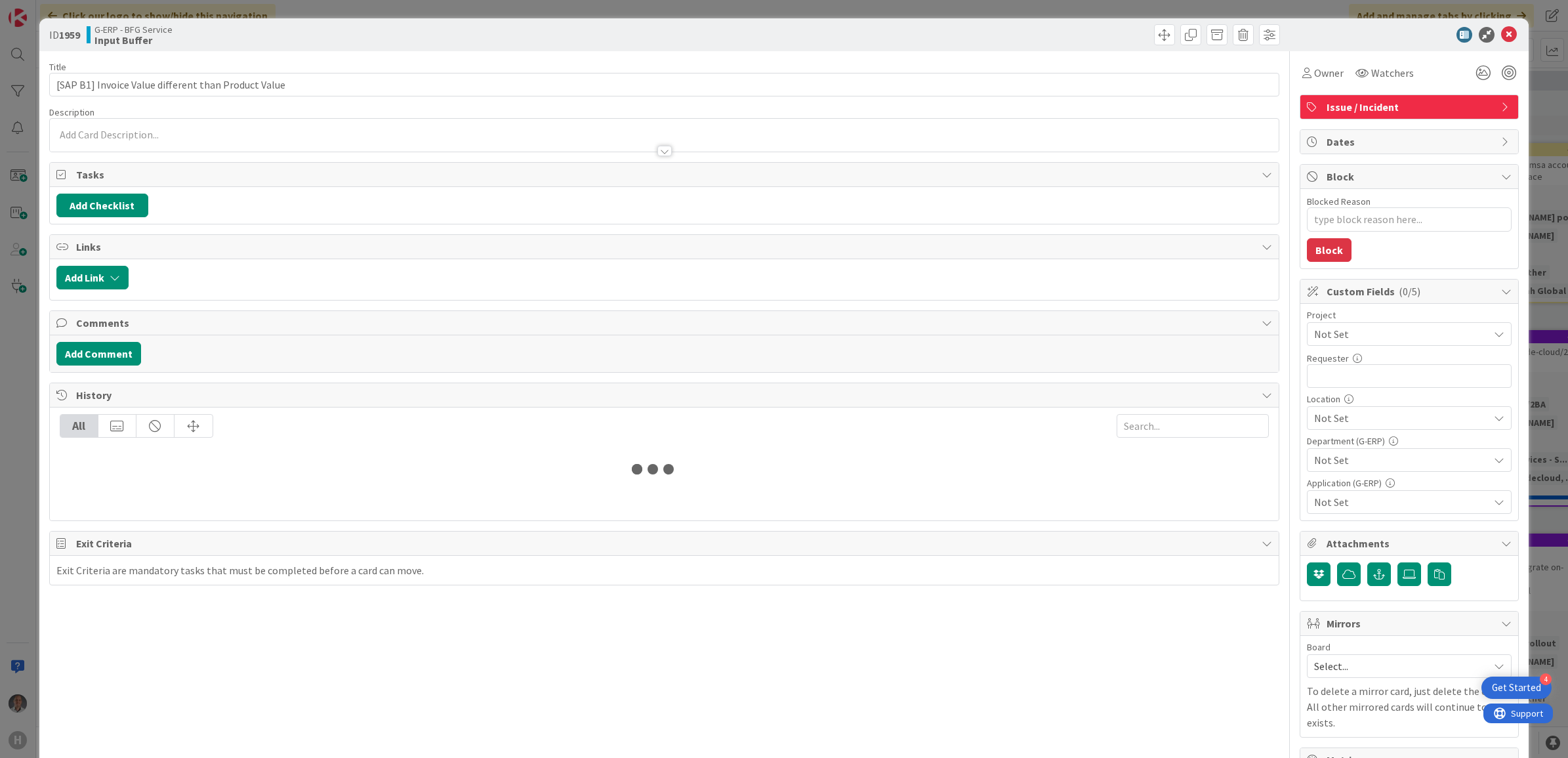
type textarea "x"
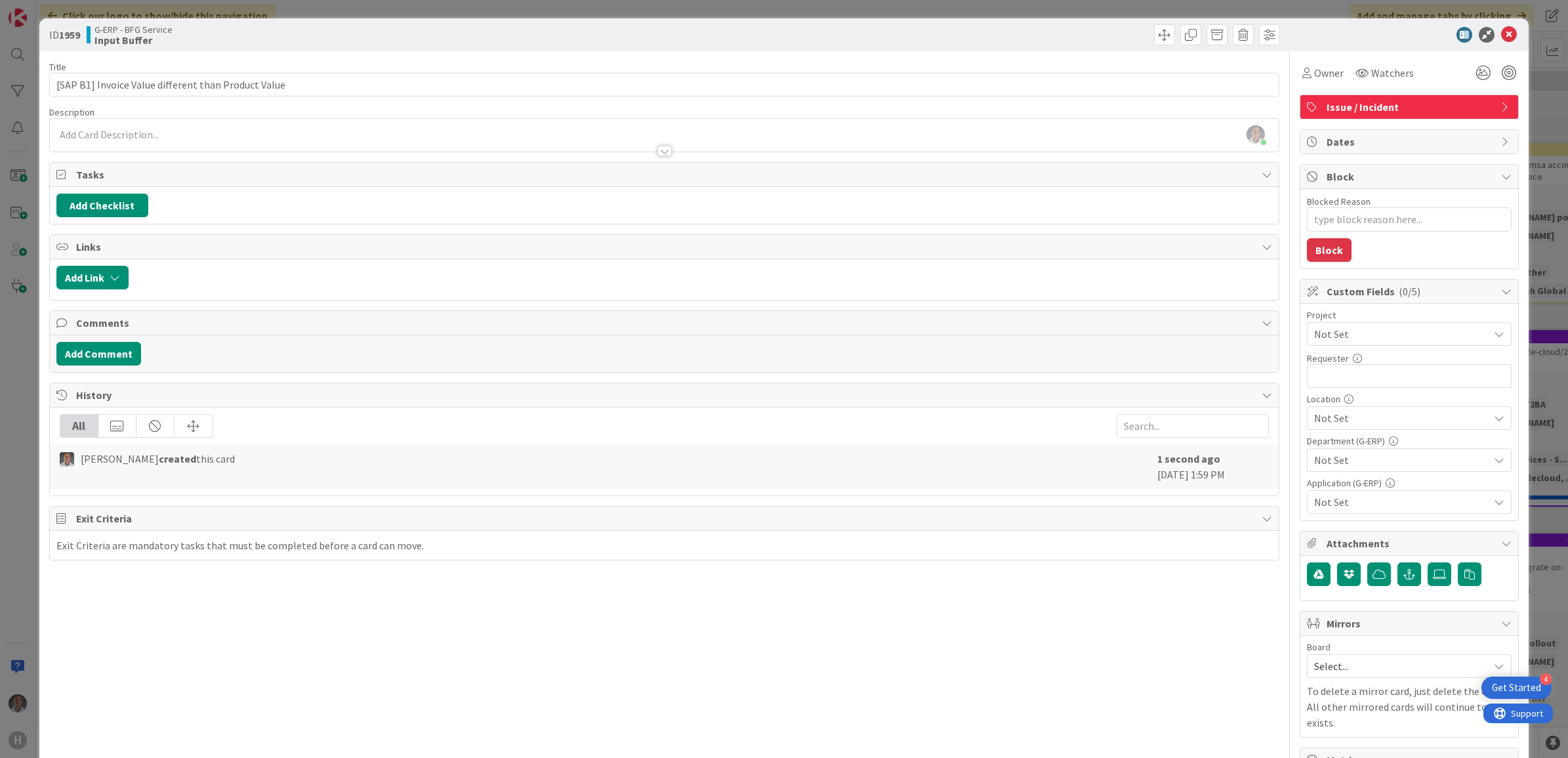
click at [165, 133] on div "[PERSON_NAME] just joined" at bounding box center [664, 135] width 1230 height 32
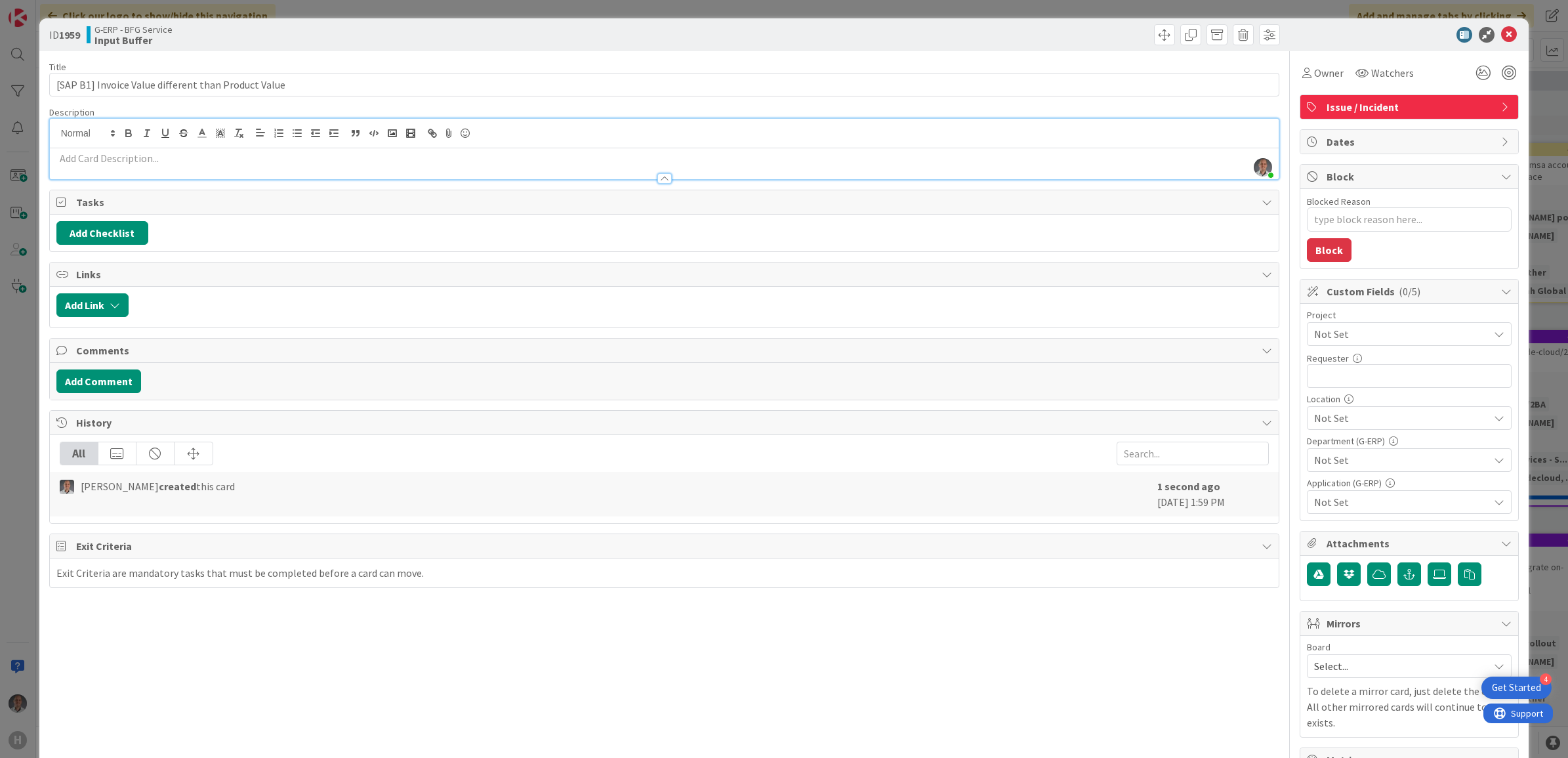
click at [356, 164] on p at bounding box center [664, 158] width 1216 height 15
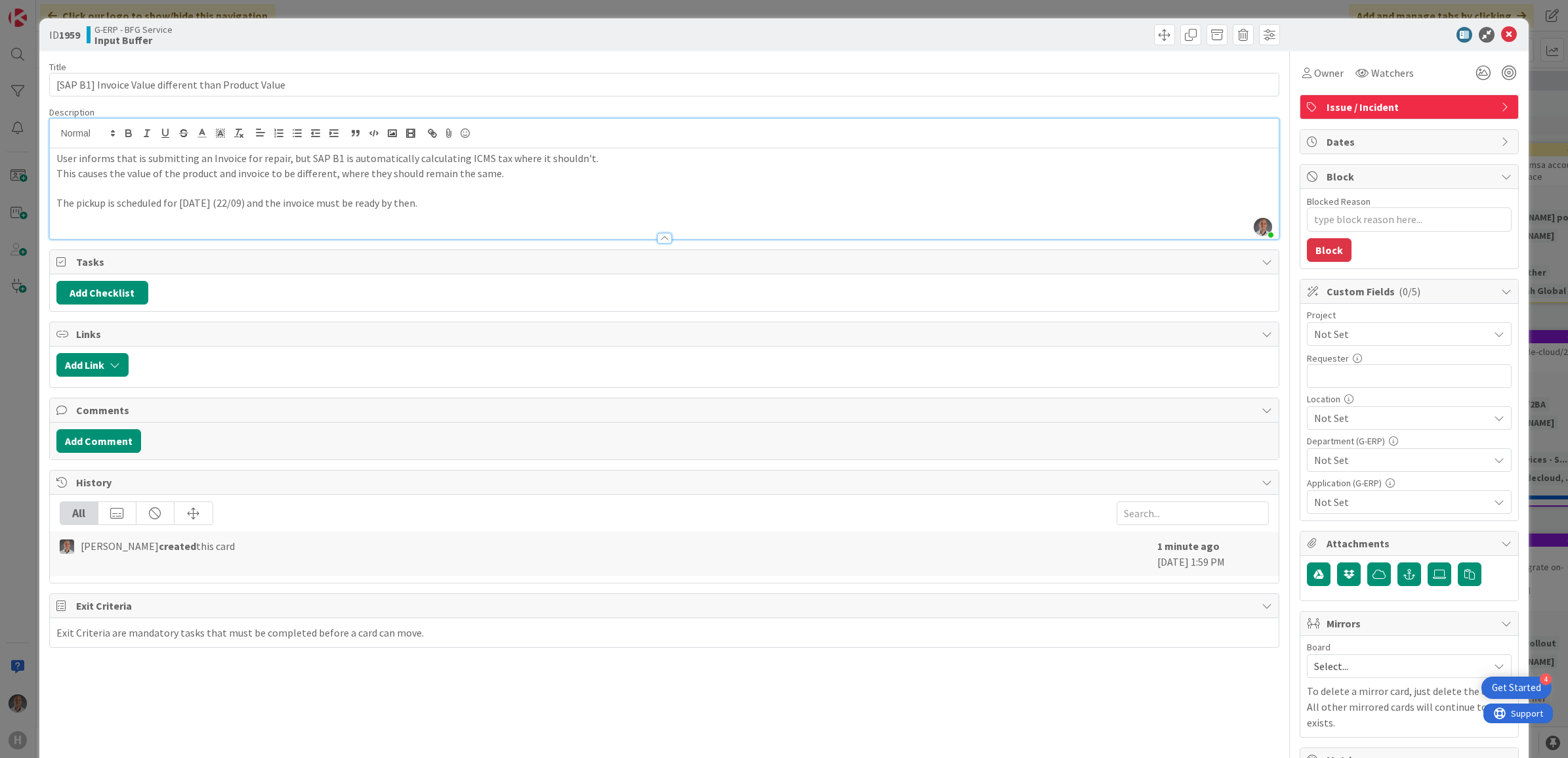
click at [1358, 333] on span "Not Set" at bounding box center [1398, 334] width 168 height 18
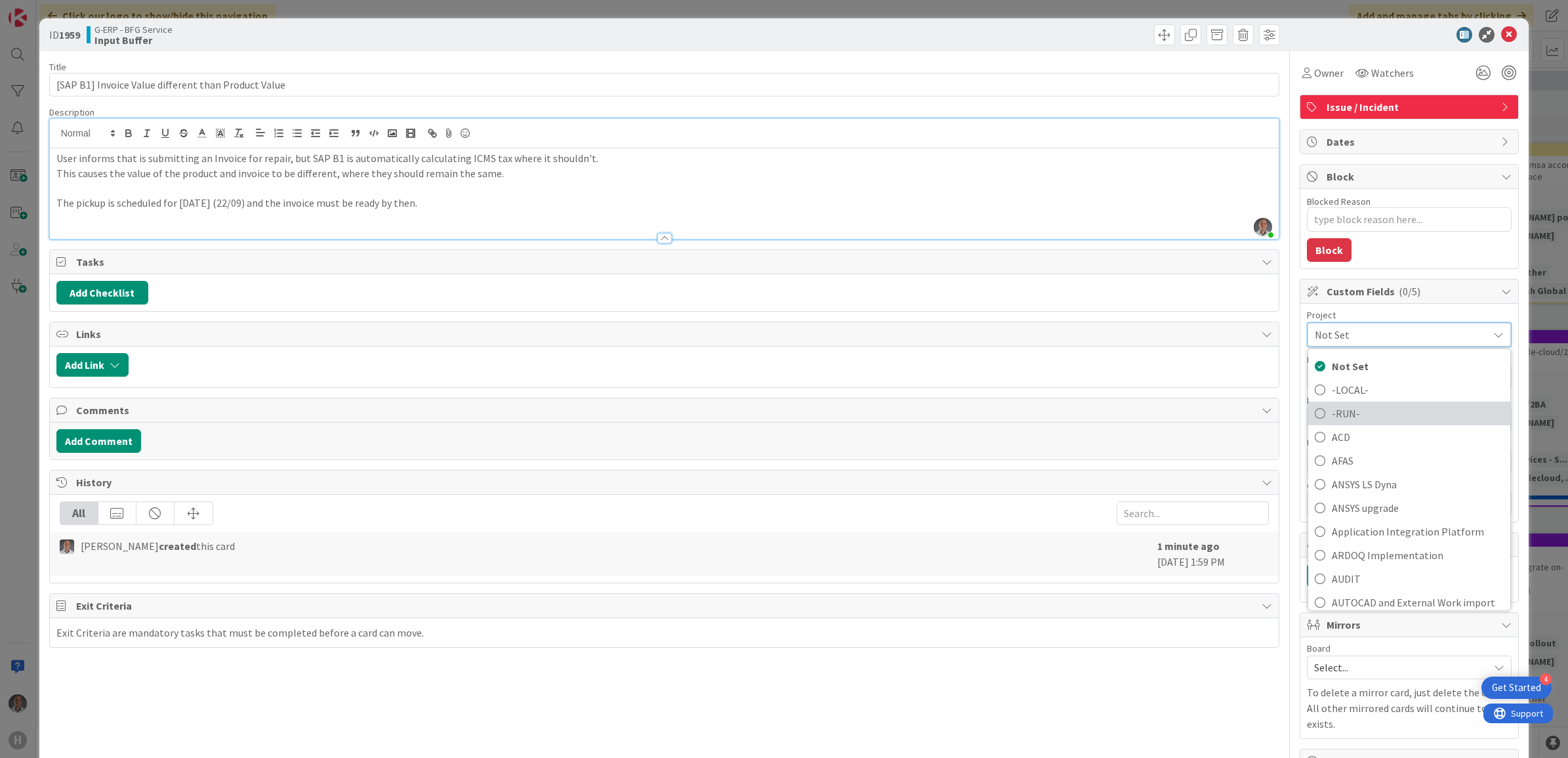
click at [1356, 409] on span "-RUN-" at bounding box center [1417, 412] width 172 height 20
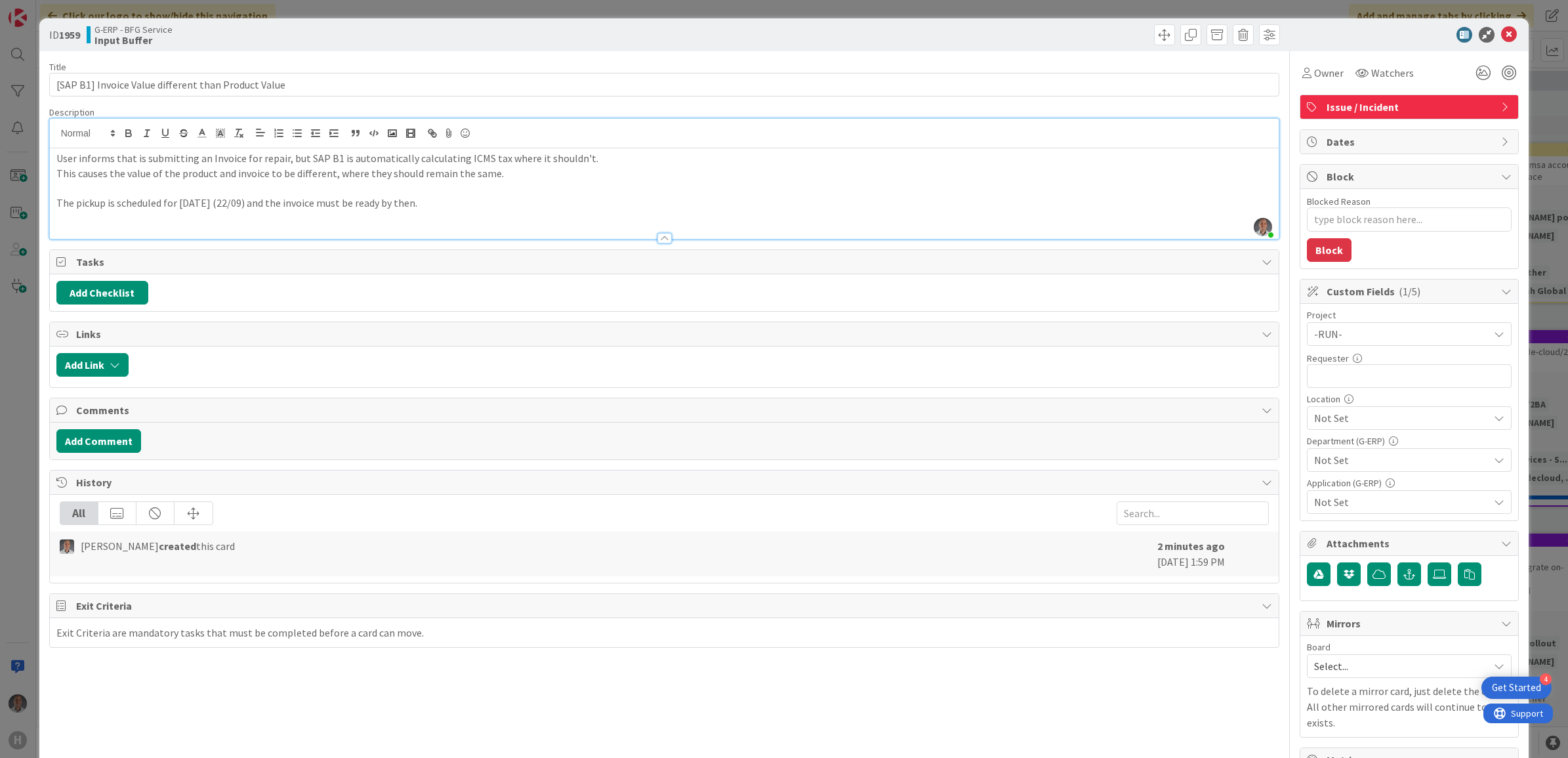
type textarea "x"
click at [1355, 373] on input "text" at bounding box center [1408, 376] width 205 height 24
type input "Cçlaudine"
type textarea "x"
type input "C"
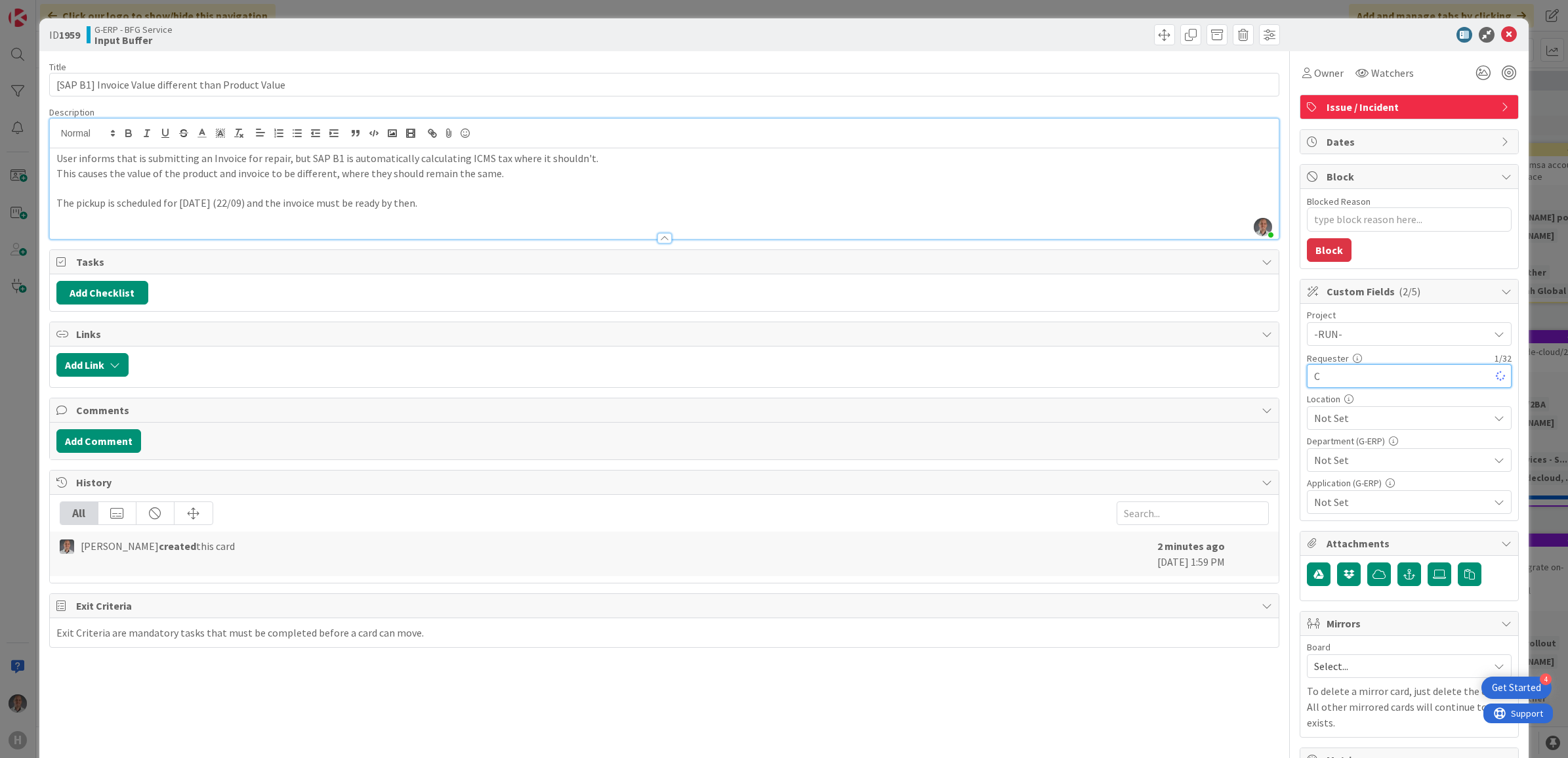
type textarea "x"
type input "[PERSON_NAME]"
type textarea "x"
type input "[PERSON_NAME]"
type textarea "x"
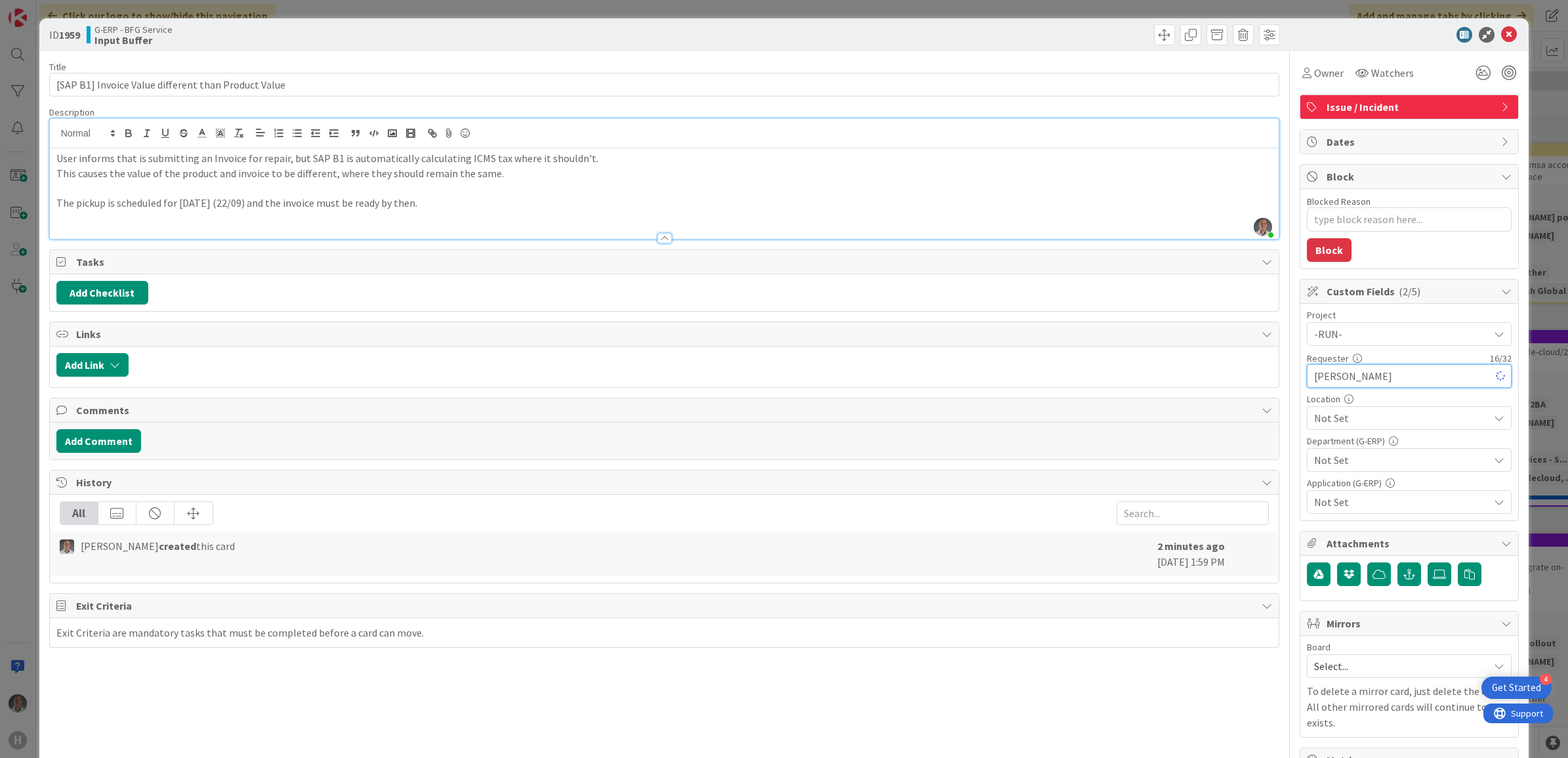
type input "[PERSON_NAME]"
click at [1382, 418] on span "Not Set" at bounding box center [1401, 418] width 175 height 16
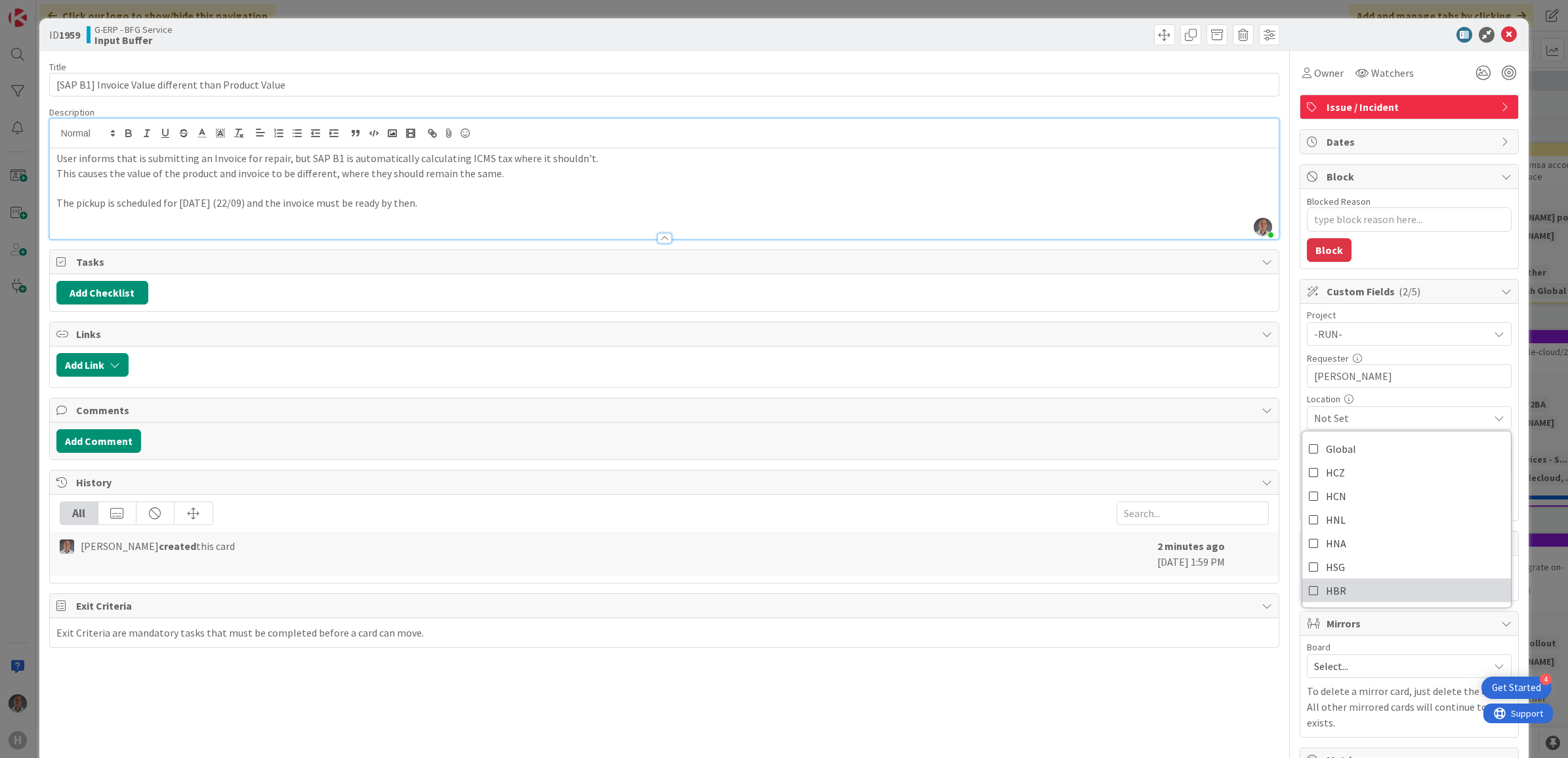
click at [1342, 593] on link "HBR" at bounding box center [1407, 590] width 209 height 24
click at [1289, 525] on div at bounding box center [1289, 529] width 1 height 955
click at [1341, 464] on span "Not Set" at bounding box center [1401, 460] width 175 height 16
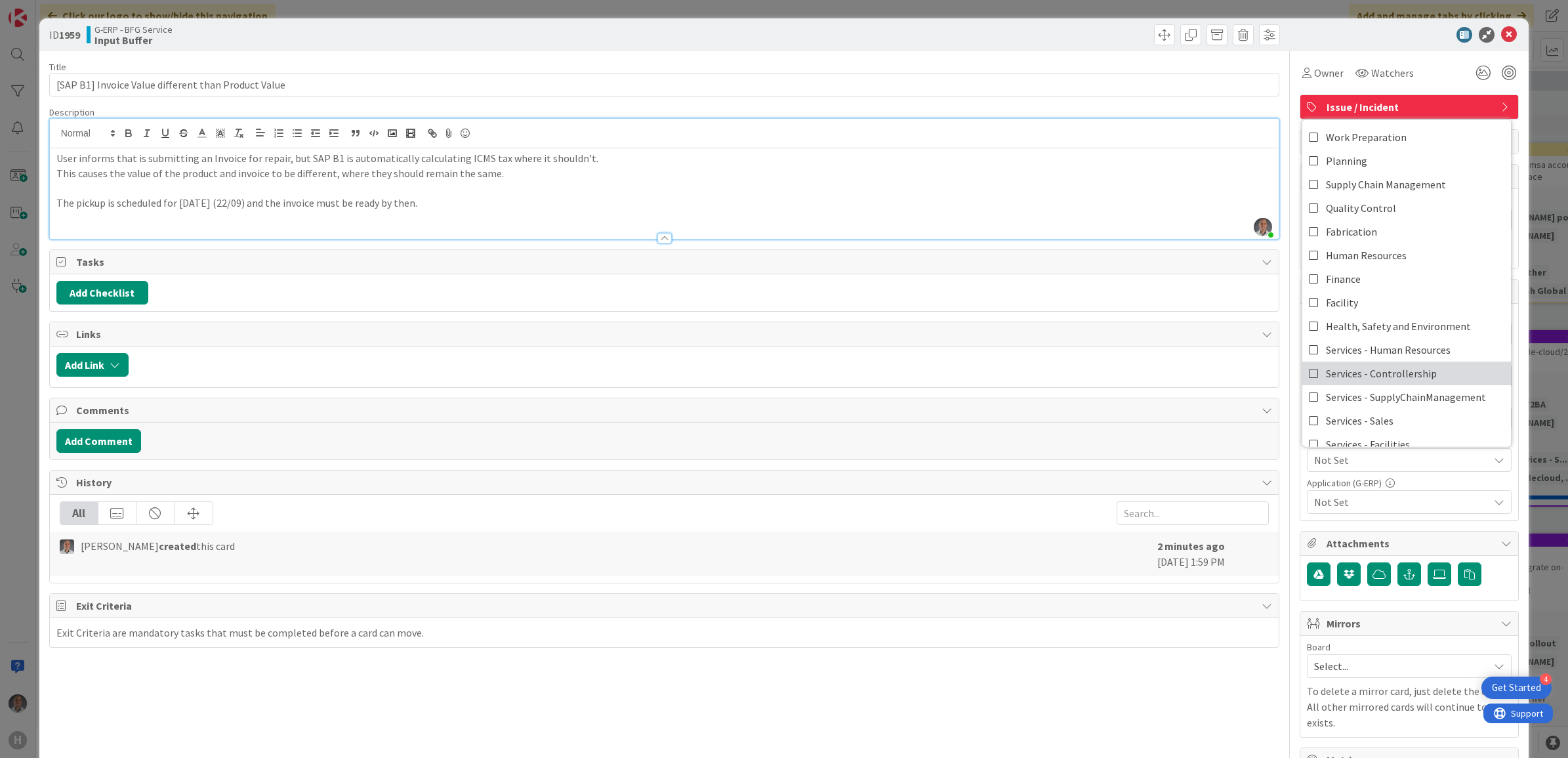
click at [1408, 376] on span "Services - Controllership" at bounding box center [1381, 373] width 111 height 20
click at [1275, 487] on div "Title 51 / 128 [SAP B1] Invoice Value different than Product Value Description …" at bounding box center [784, 524] width 1470 height 946
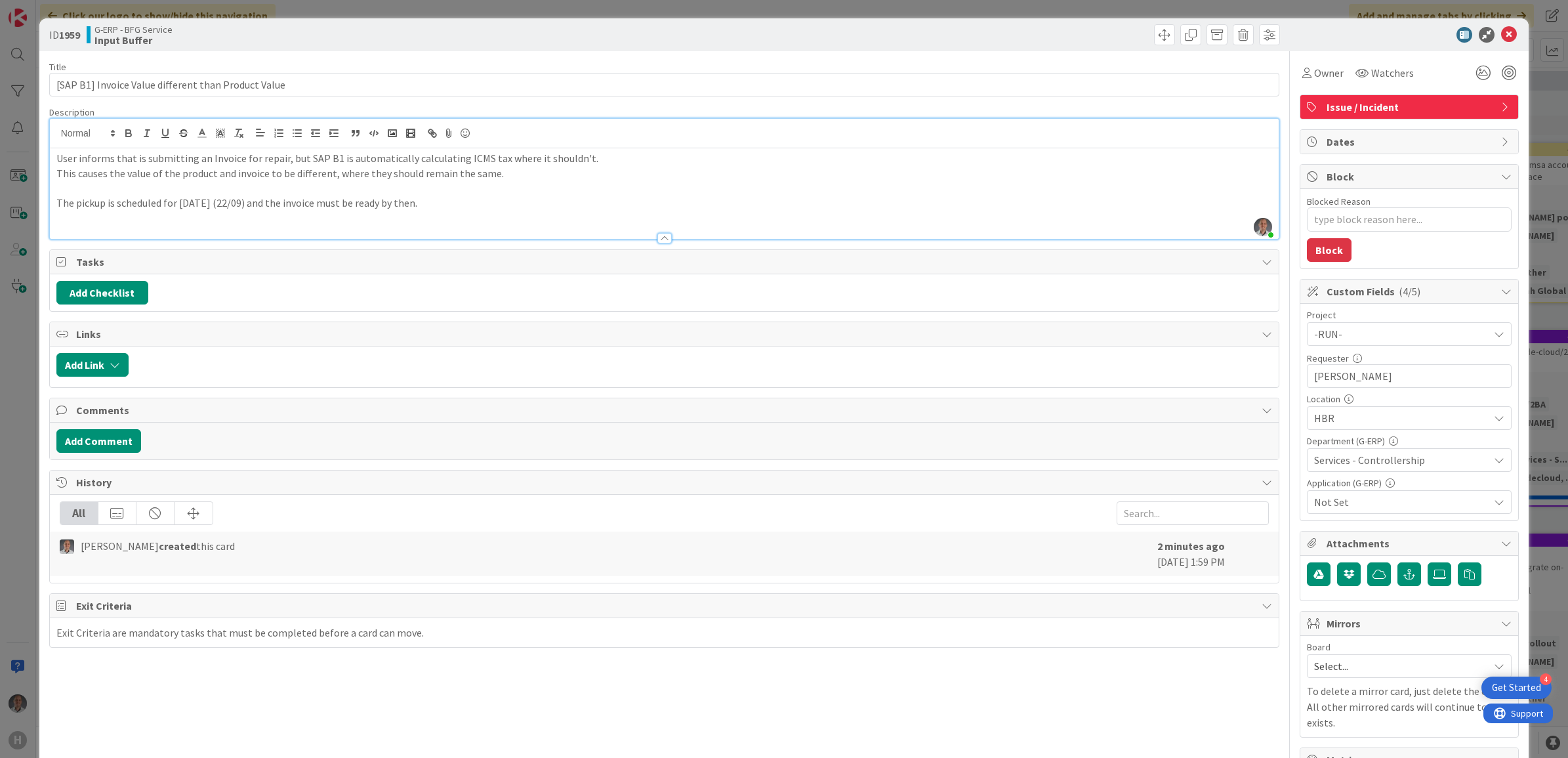
click at [1329, 502] on span "Not Set" at bounding box center [1401, 502] width 175 height 16
click at [1392, 358] on span "SAP Business One B1" at bounding box center [1372, 358] width 93 height 20
click at [1279, 452] on div "Title 51 / 128 [SAP B1] Invoice Value different than Product Value Description …" at bounding box center [784, 524] width 1470 height 946
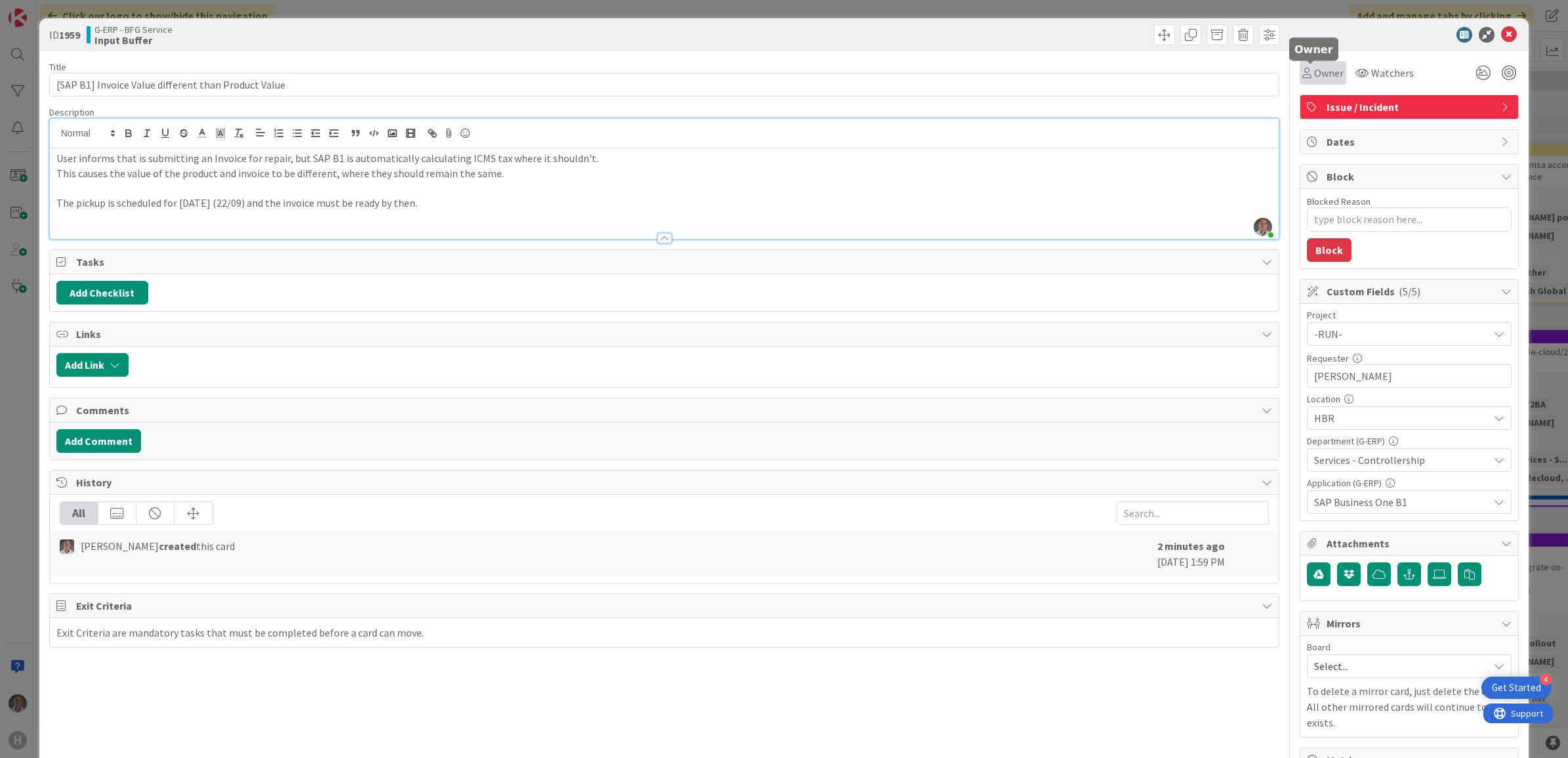
click at [1318, 75] on span "Owner" at bounding box center [1328, 73] width 29 height 16
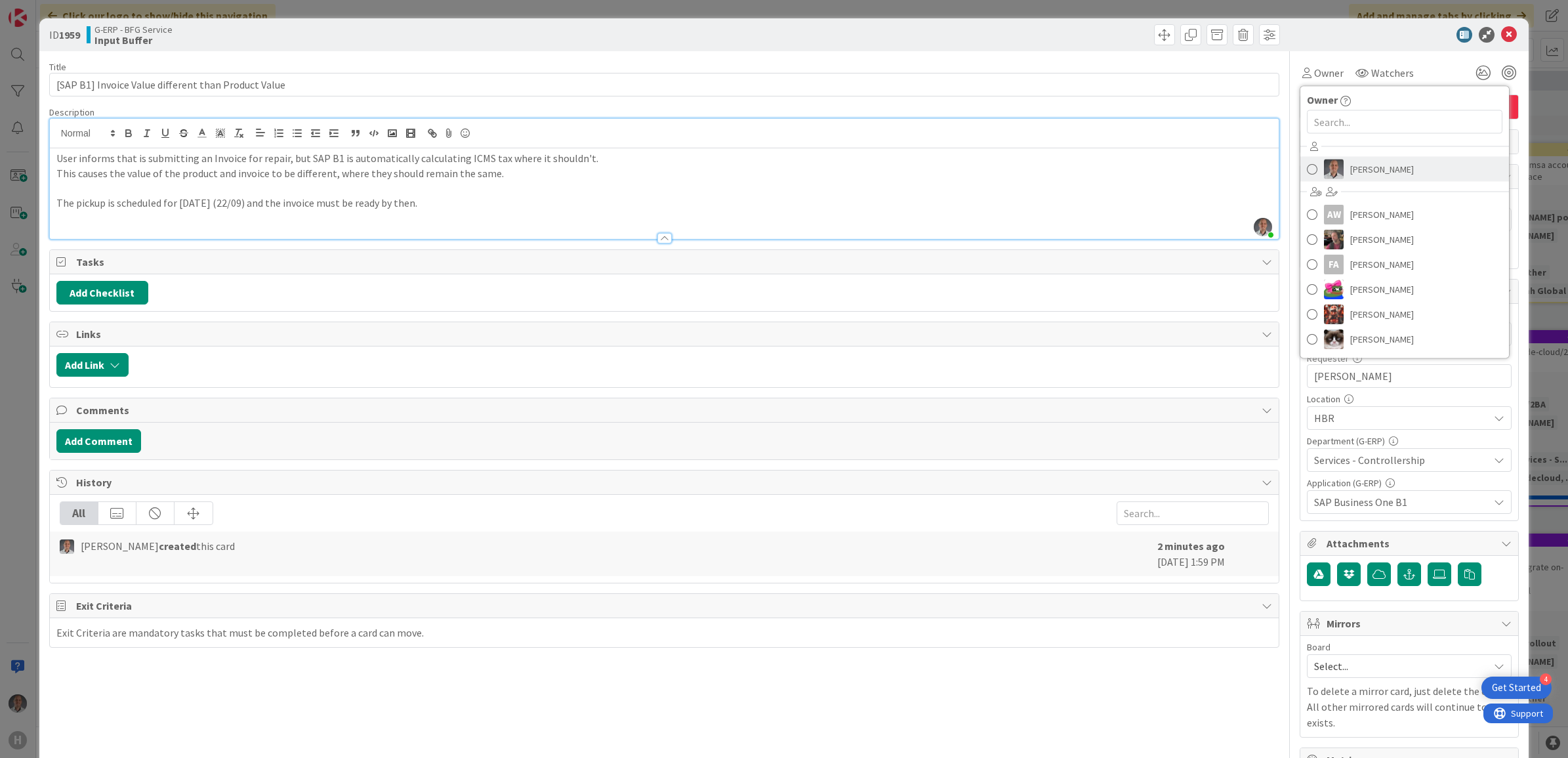
click at [1336, 171] on link "[PERSON_NAME]" at bounding box center [1404, 169] width 209 height 25
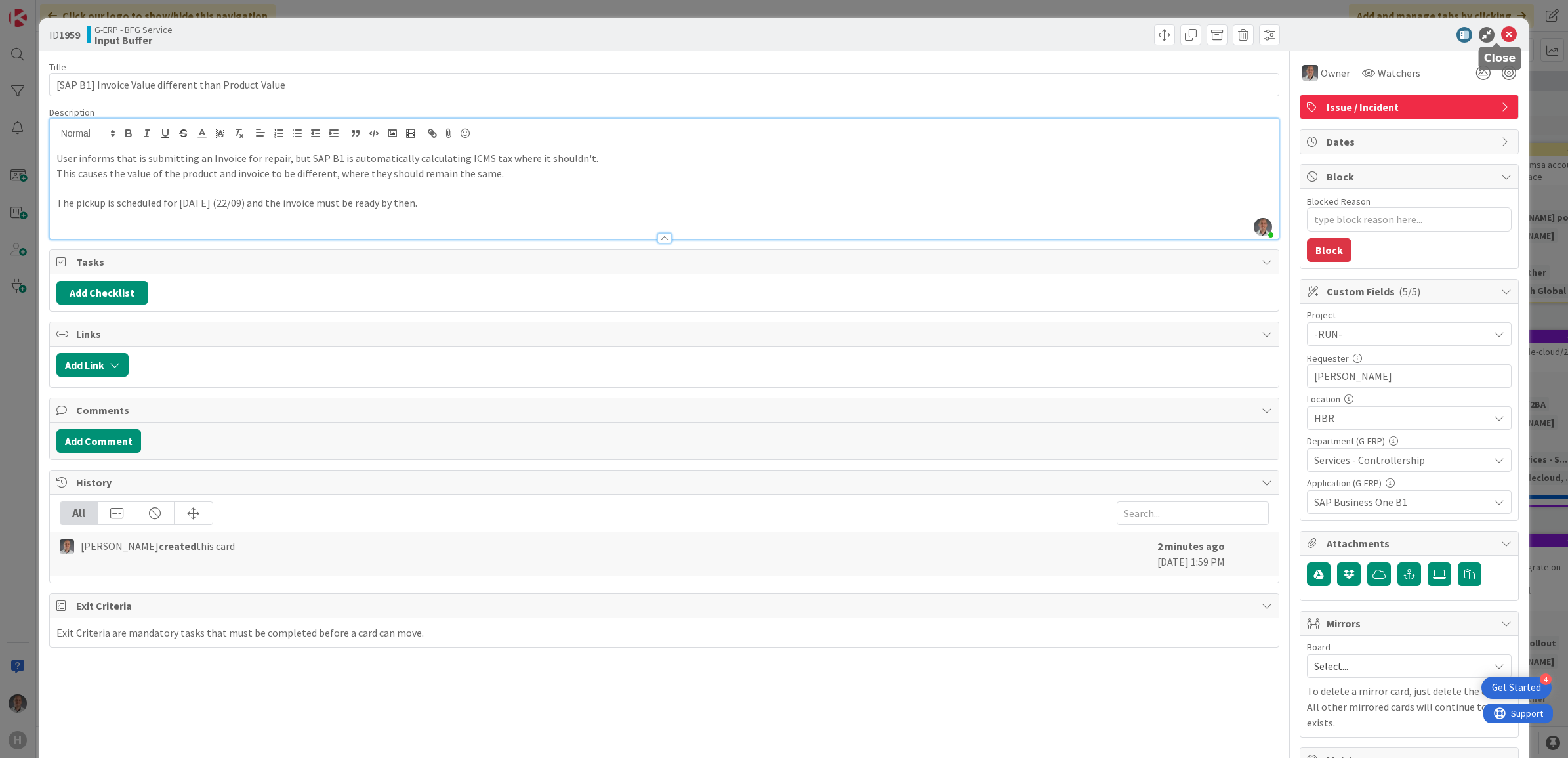
click at [1501, 35] on icon at bounding box center [1509, 35] width 16 height 16
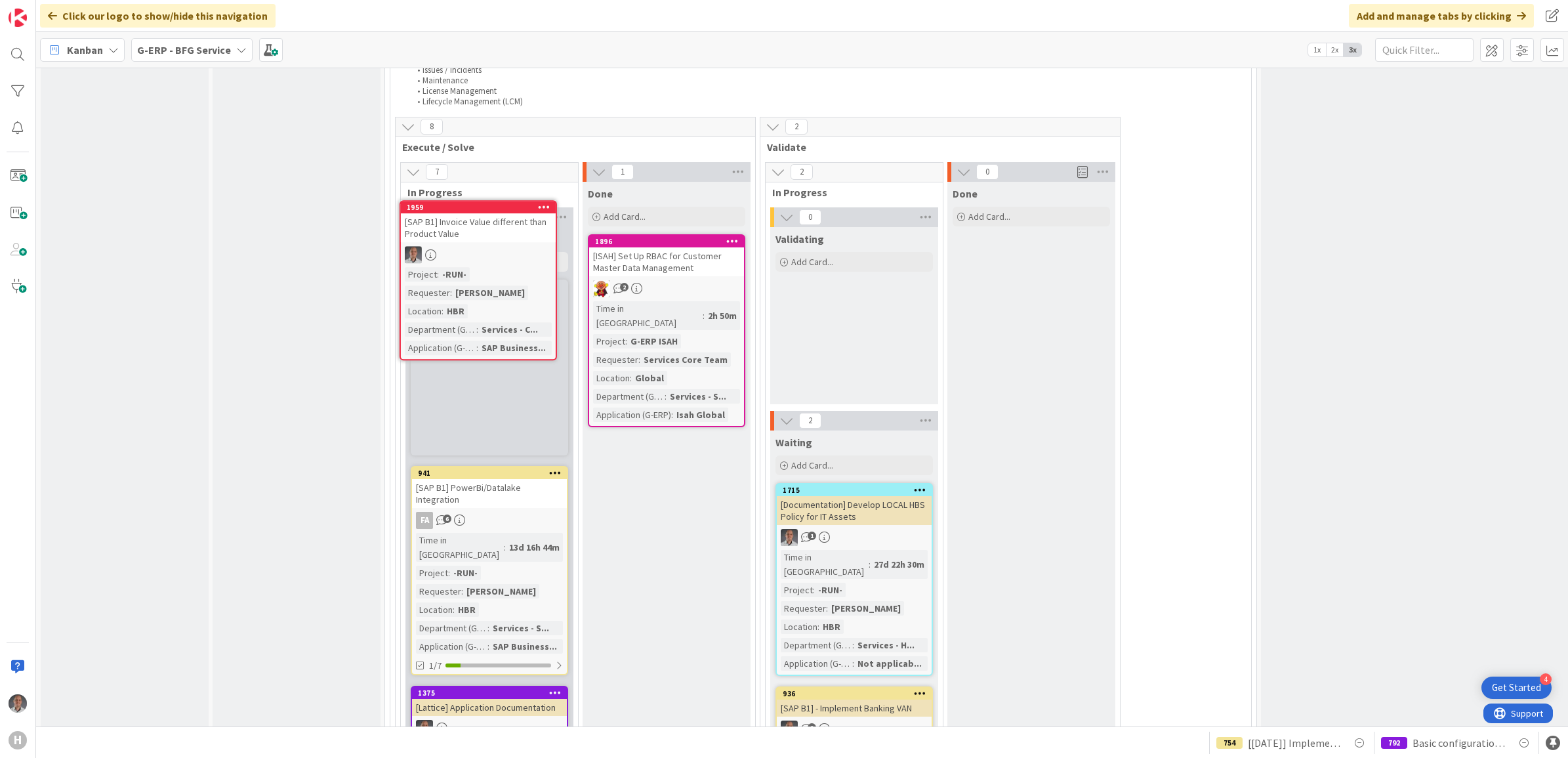
scroll to position [2382, 0]
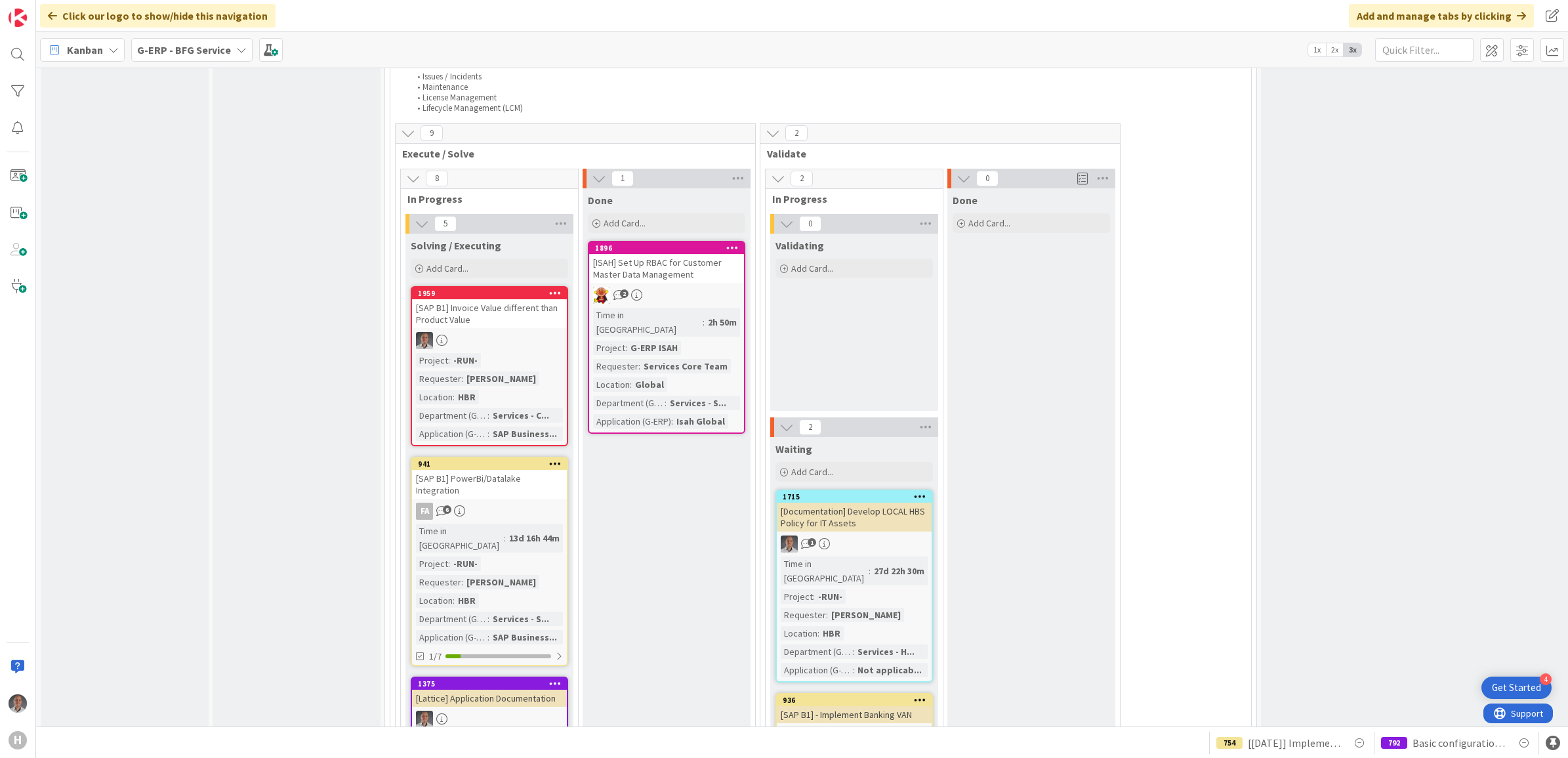
click at [517, 286] on link "1959 [SAP B1] Invoice Value different than Product Value Project : -RUN- Reques…" at bounding box center [489, 366] width 157 height 160
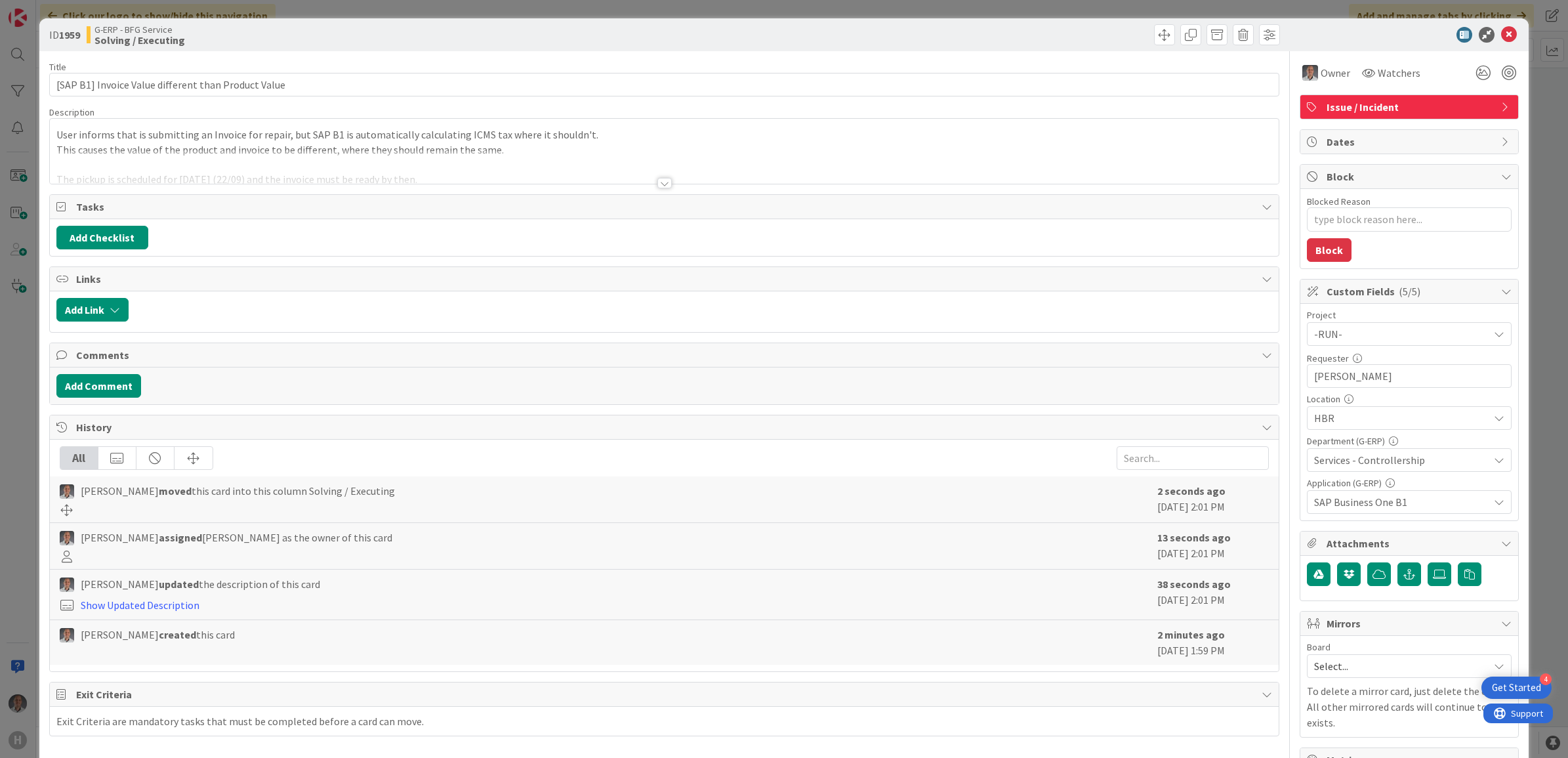
type textarea "x"
click at [1403, 578] on icon "button" at bounding box center [1408, 574] width 12 height 10
click at [1368, 635] on input "text" at bounding box center [1408, 634] width 205 height 24
paste input "[URL][DOMAIN_NAME]"
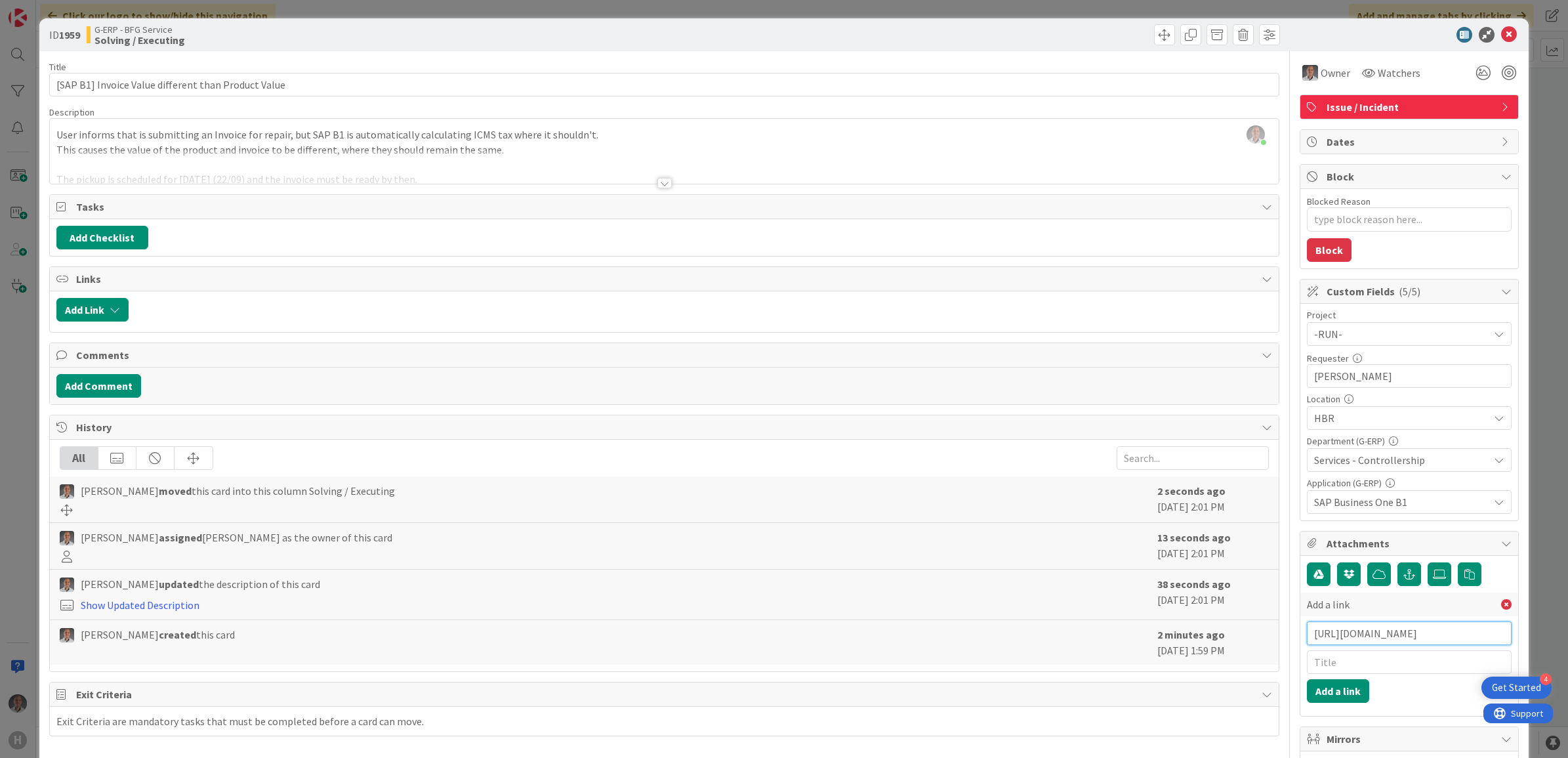
type input "[URL][DOMAIN_NAME]"
click at [1358, 672] on input "text" at bounding box center [1408, 662] width 205 height 24
type input "Ramo Ticket"
click at [1325, 688] on button "Add a link" at bounding box center [1337, 692] width 62 height 24
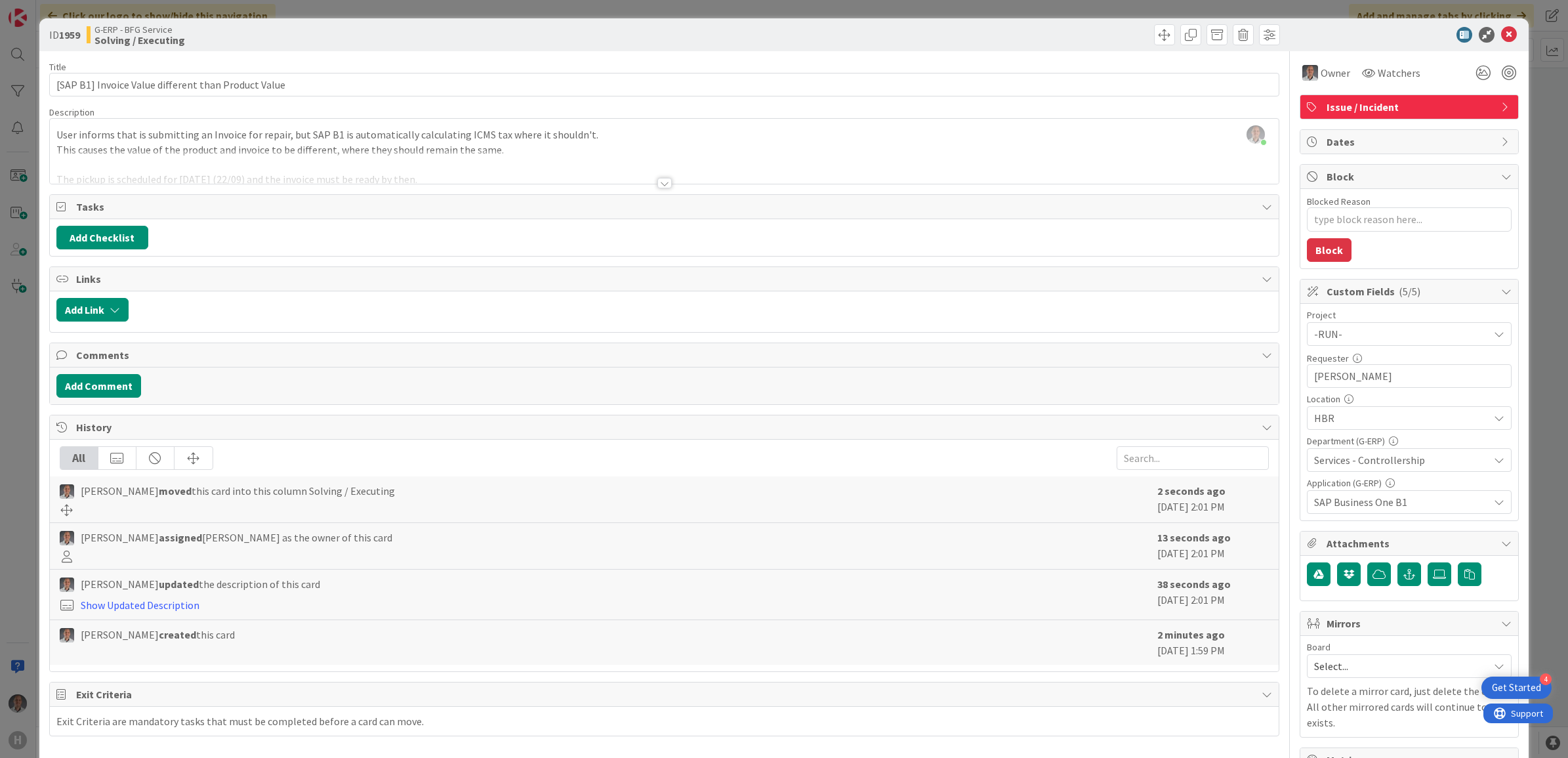
type textarea "x"
click at [116, 397] on button "Add Comment" at bounding box center [98, 386] width 85 height 24
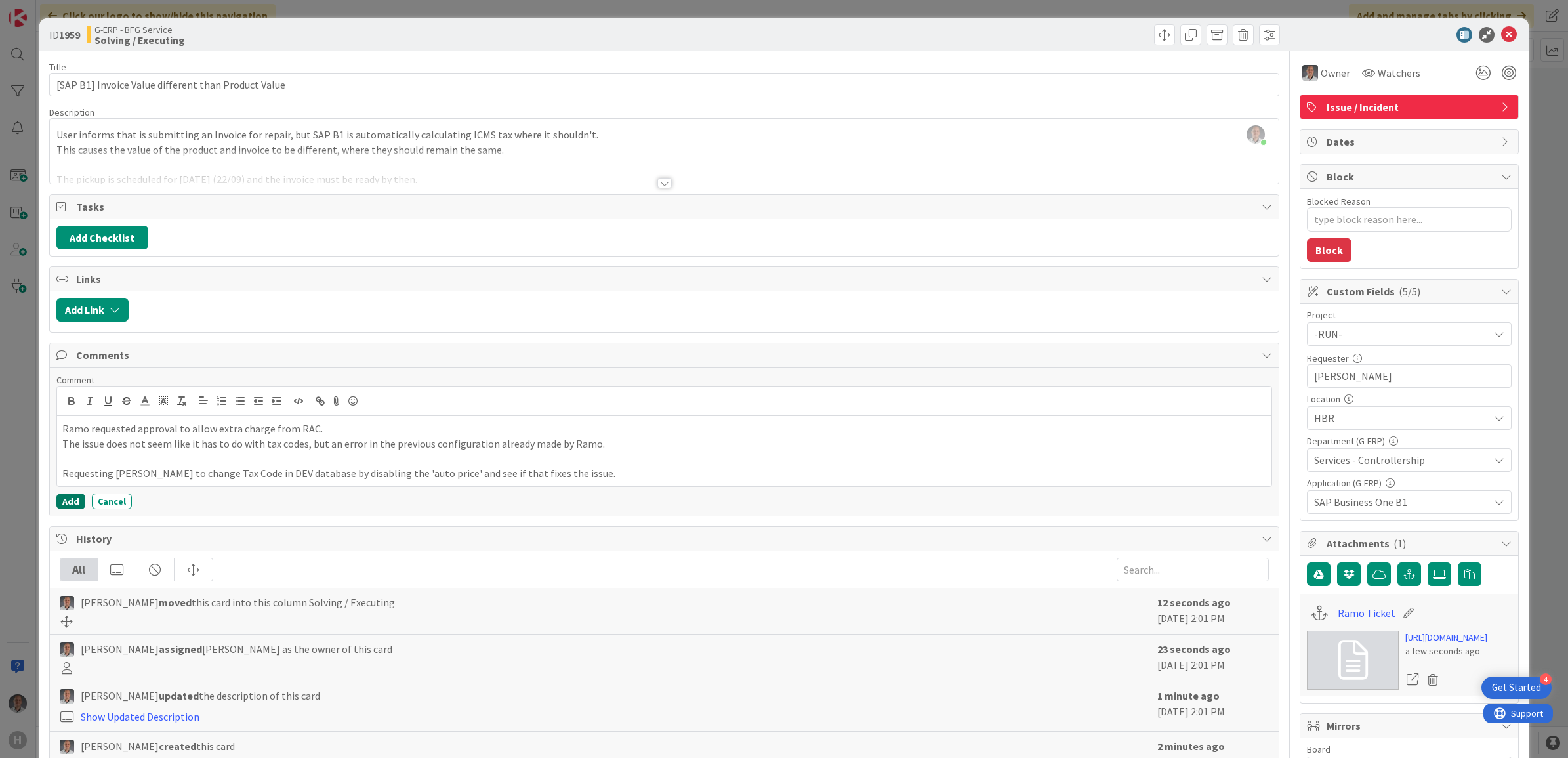
click at [77, 506] on button "Add" at bounding box center [70, 502] width 28 height 16
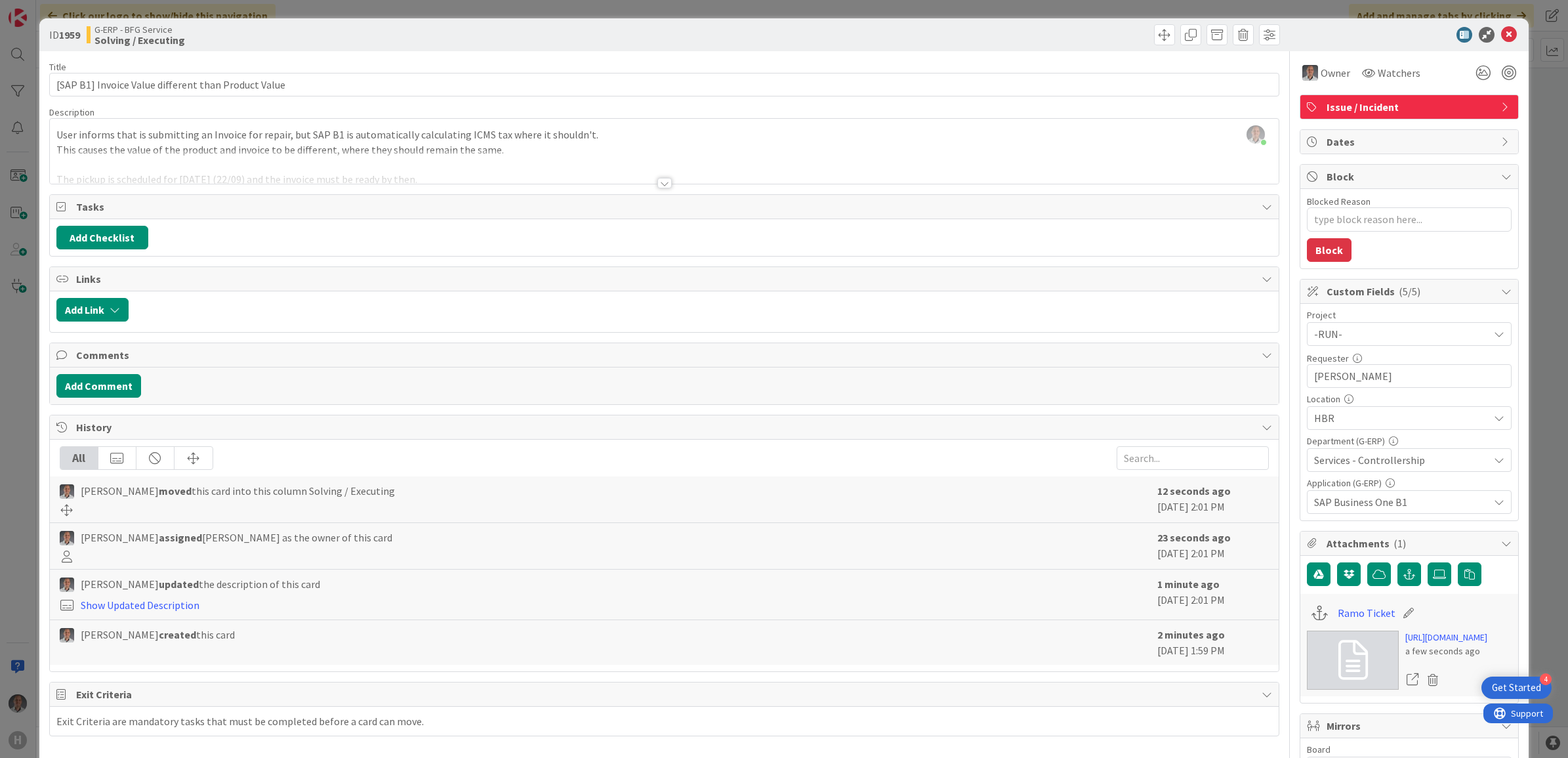
type textarea "x"
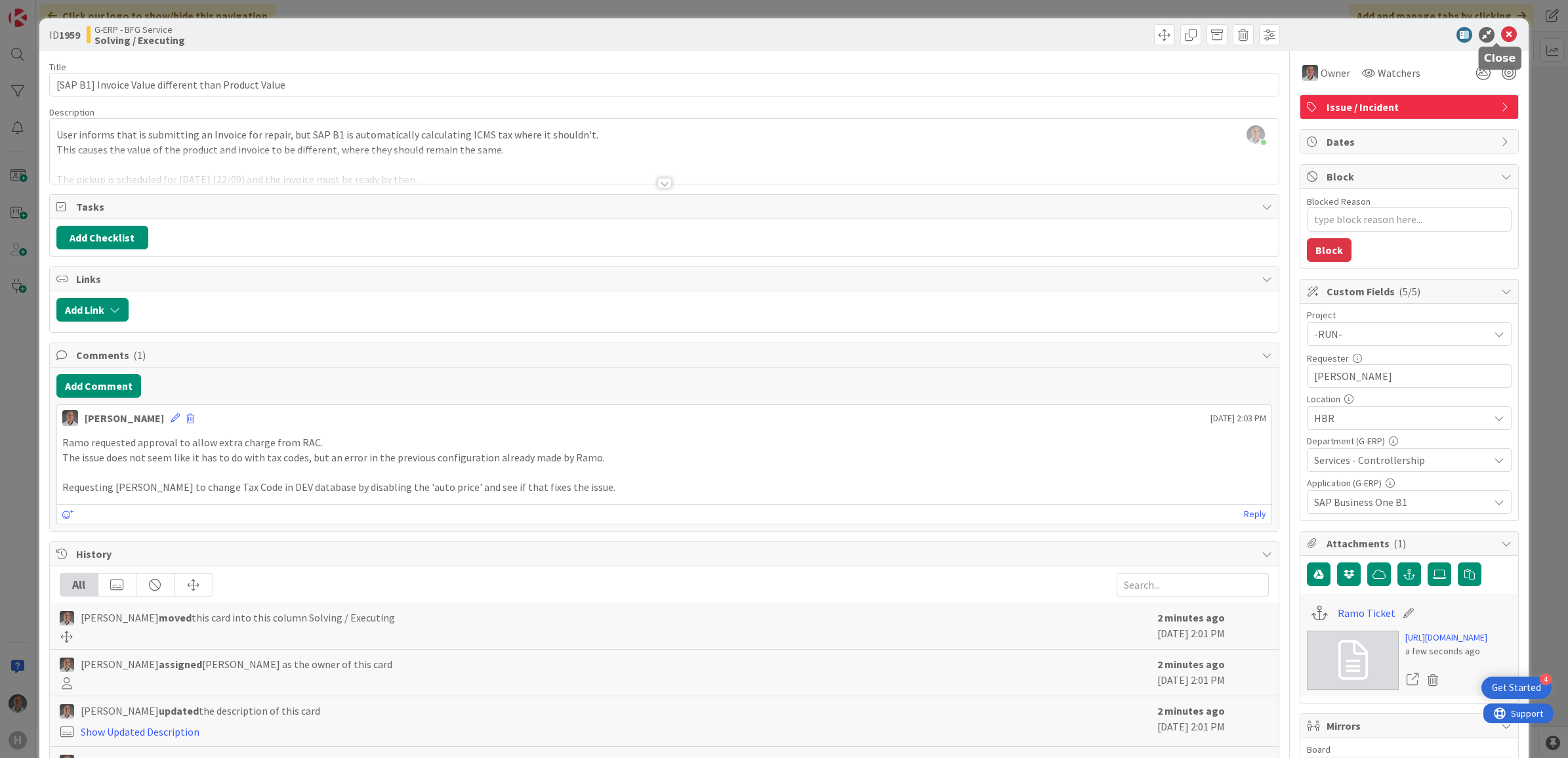
click at [1501, 32] on icon at bounding box center [1509, 35] width 16 height 16
